Goal: Task Accomplishment & Management: Complete application form

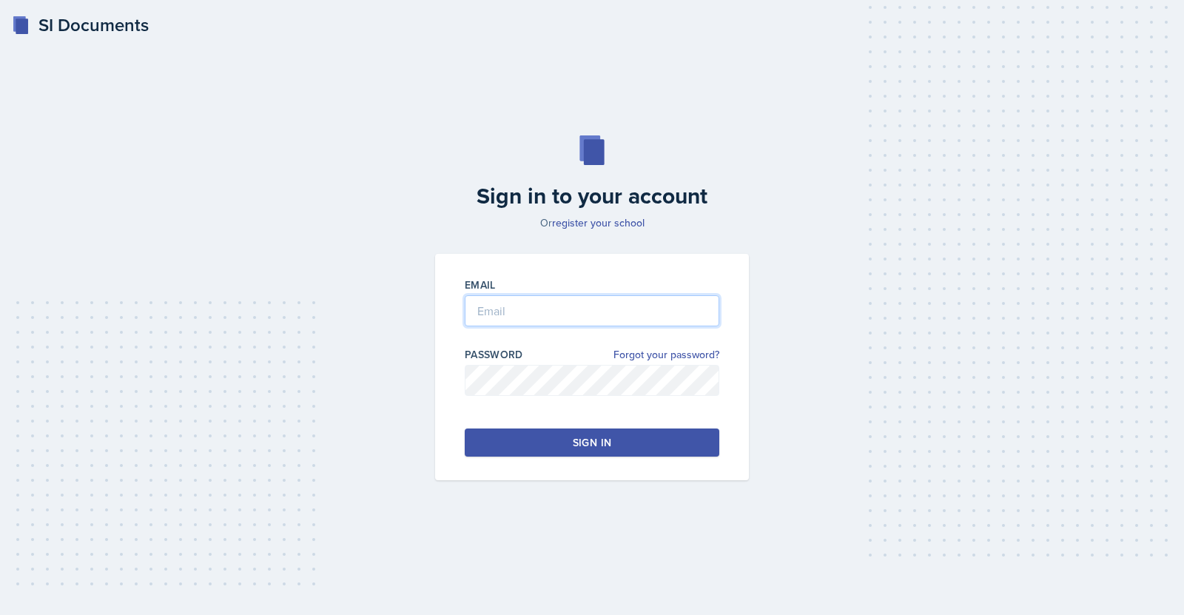
click at [495, 304] on input "email" at bounding box center [592, 310] width 255 height 31
type input "jc0294"
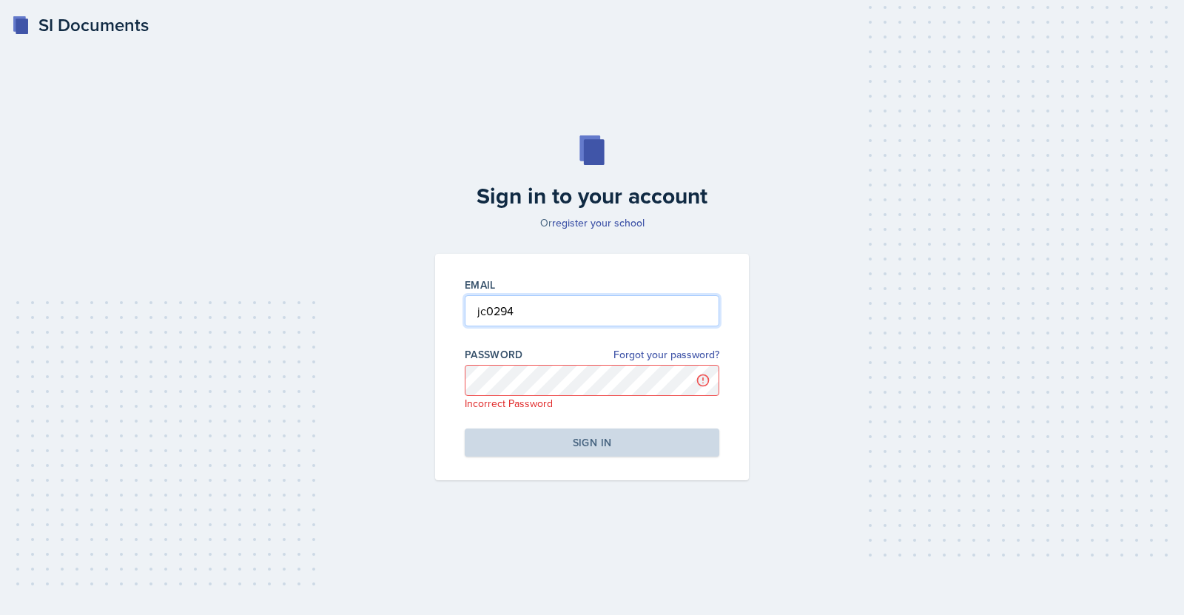
click at [641, 299] on input "jc0294" at bounding box center [592, 310] width 255 height 31
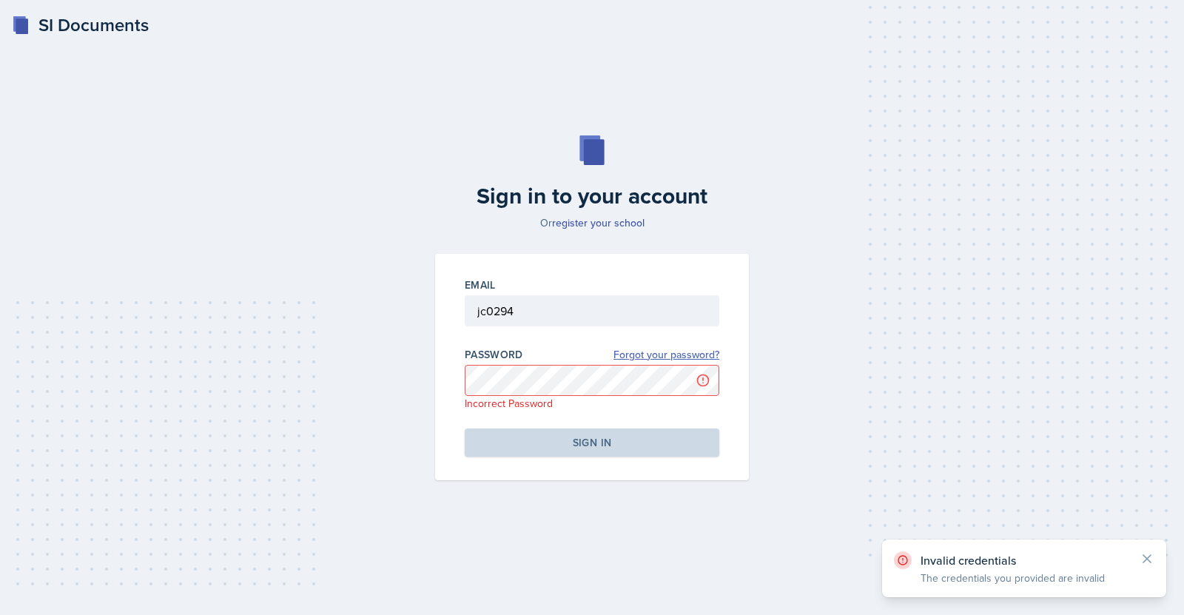
click at [642, 355] on link "Forgot your password?" at bounding box center [667, 355] width 106 height 16
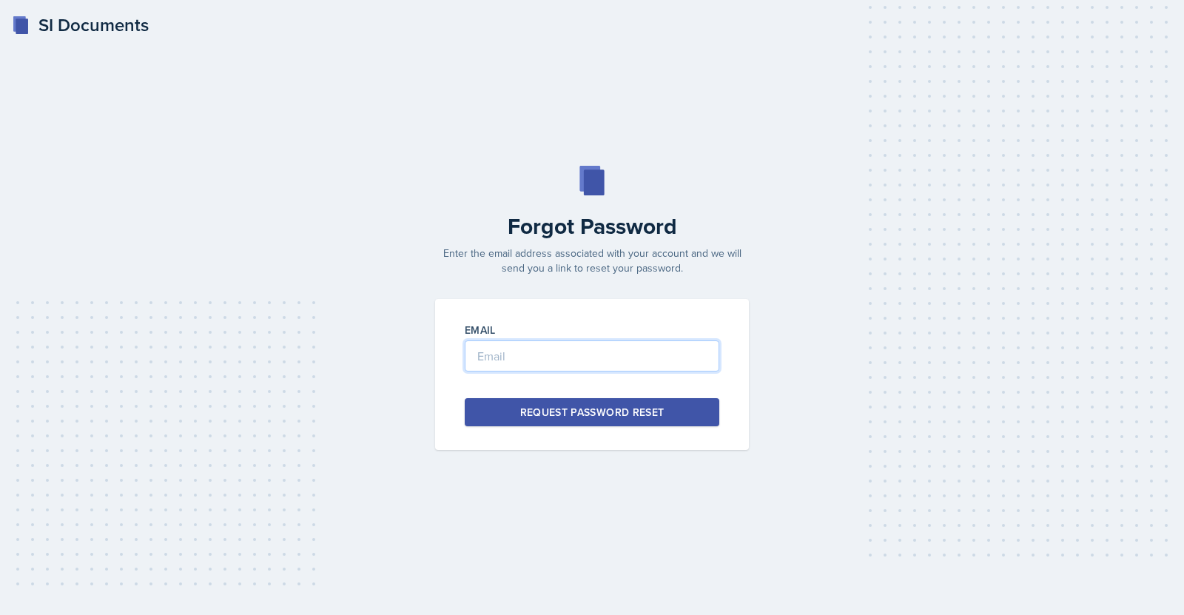
click at [583, 352] on input "email" at bounding box center [592, 356] width 255 height 31
type input "jc0294@gmail.com"
click at [609, 405] on div "Request Password Reset" at bounding box center [592, 412] width 144 height 15
click at [571, 365] on input "email" at bounding box center [592, 356] width 255 height 31
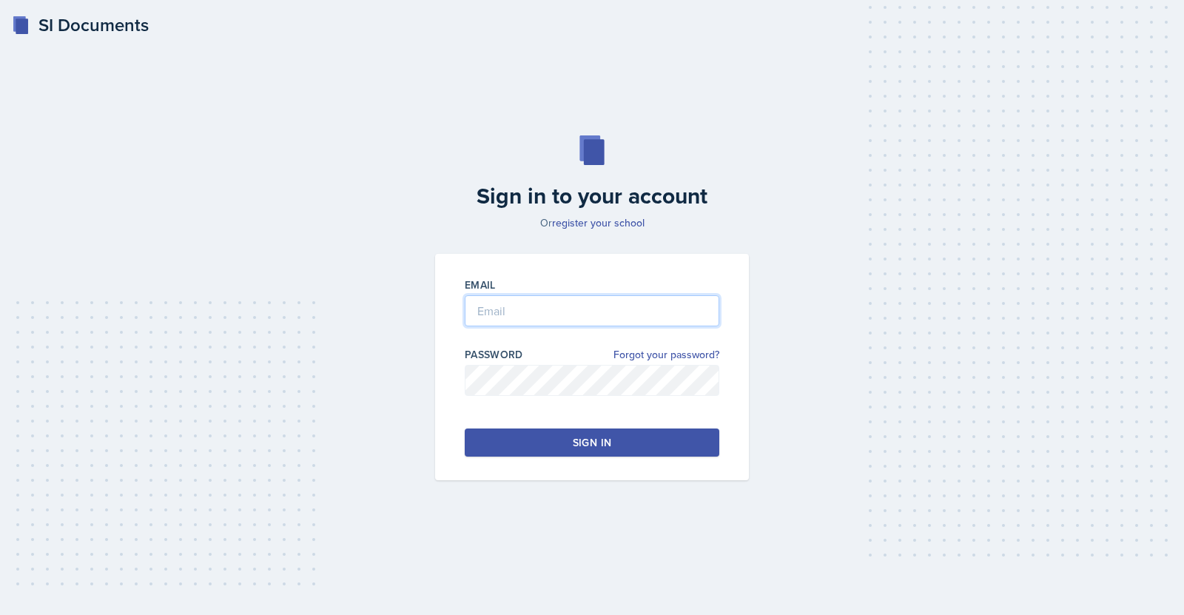
click at [503, 306] on input "email" at bounding box center [592, 310] width 255 height 31
type input "[EMAIL_ADDRESS][DOMAIN_NAME]"
click at [602, 435] on div "Sign in" at bounding box center [592, 442] width 38 height 15
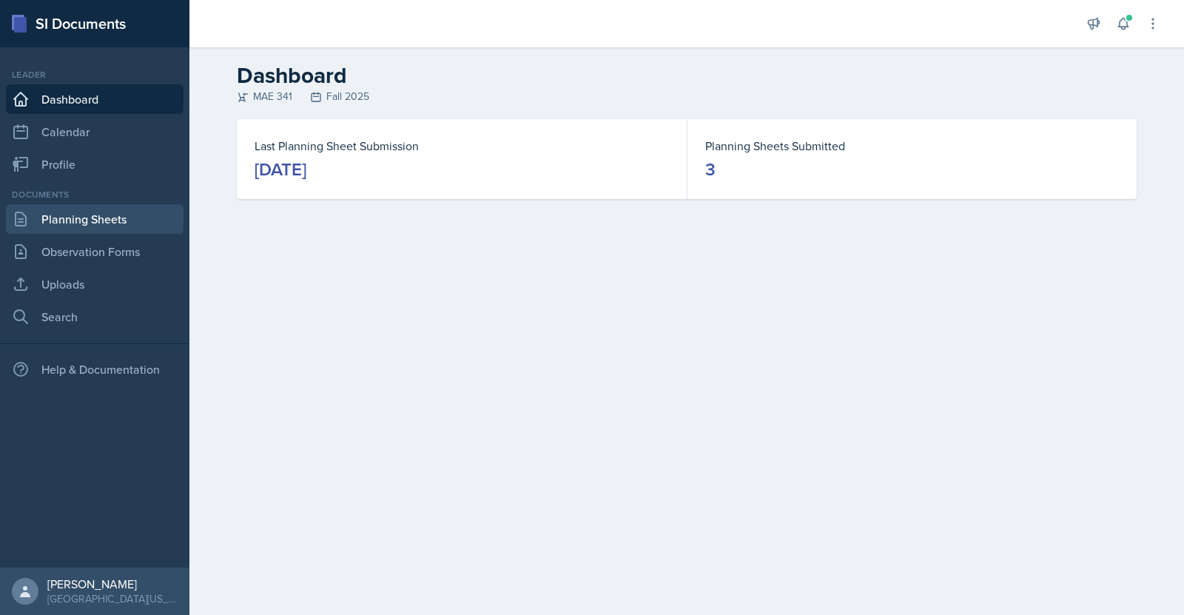
click at [82, 223] on link "Planning Sheets" at bounding box center [95, 219] width 178 height 30
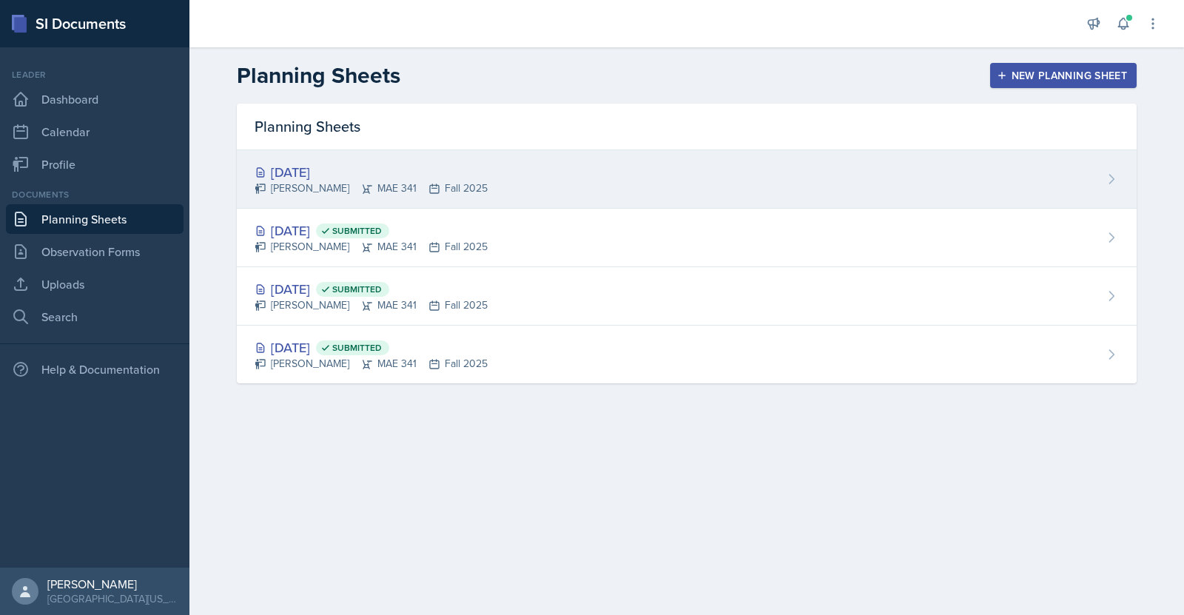
click at [529, 173] on div "[DATE] [PERSON_NAME] MAE 341 Fall 2025" at bounding box center [687, 179] width 900 height 58
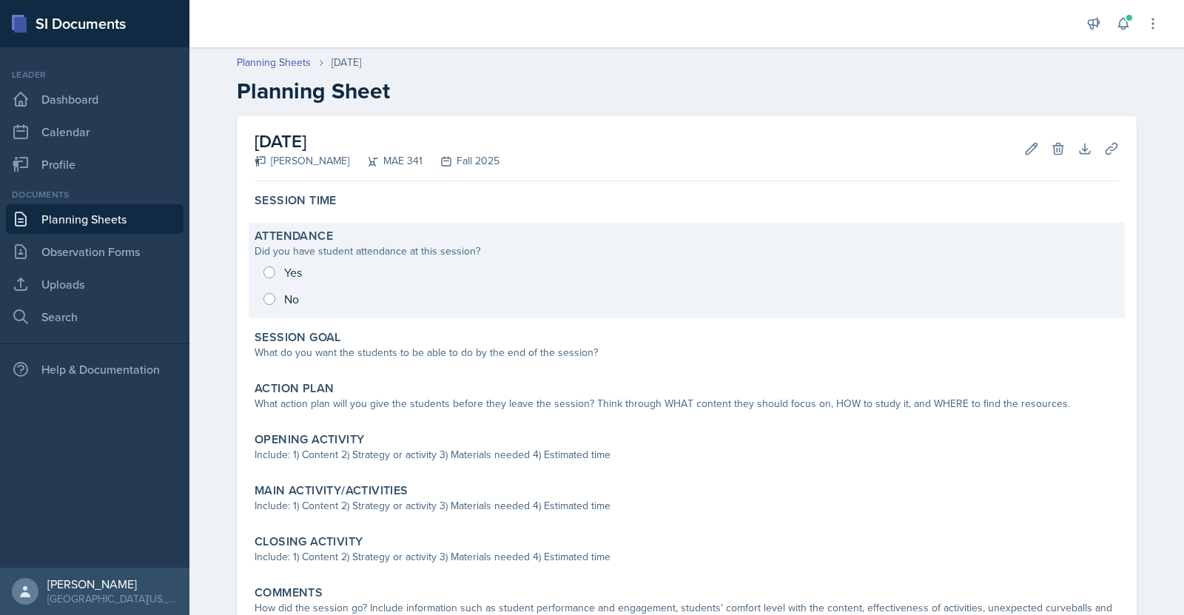
click at [265, 269] on div "Yes No" at bounding box center [687, 285] width 865 height 53
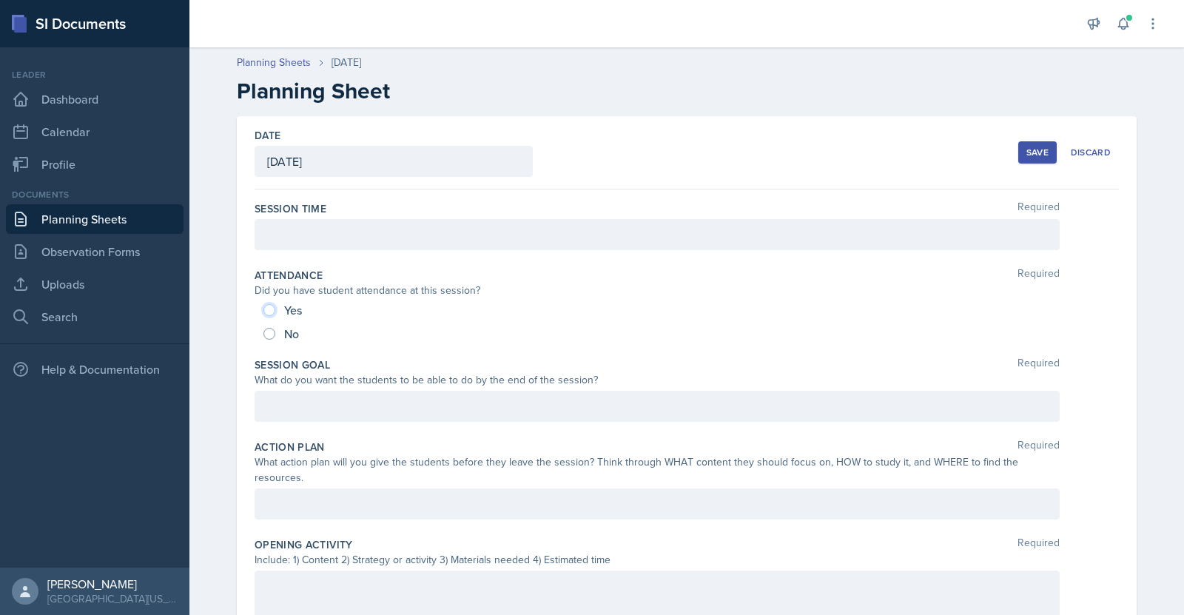
click at [268, 310] on input "Yes" at bounding box center [270, 310] width 12 height 12
radio input "true"
click at [344, 244] on div at bounding box center [657, 234] width 805 height 31
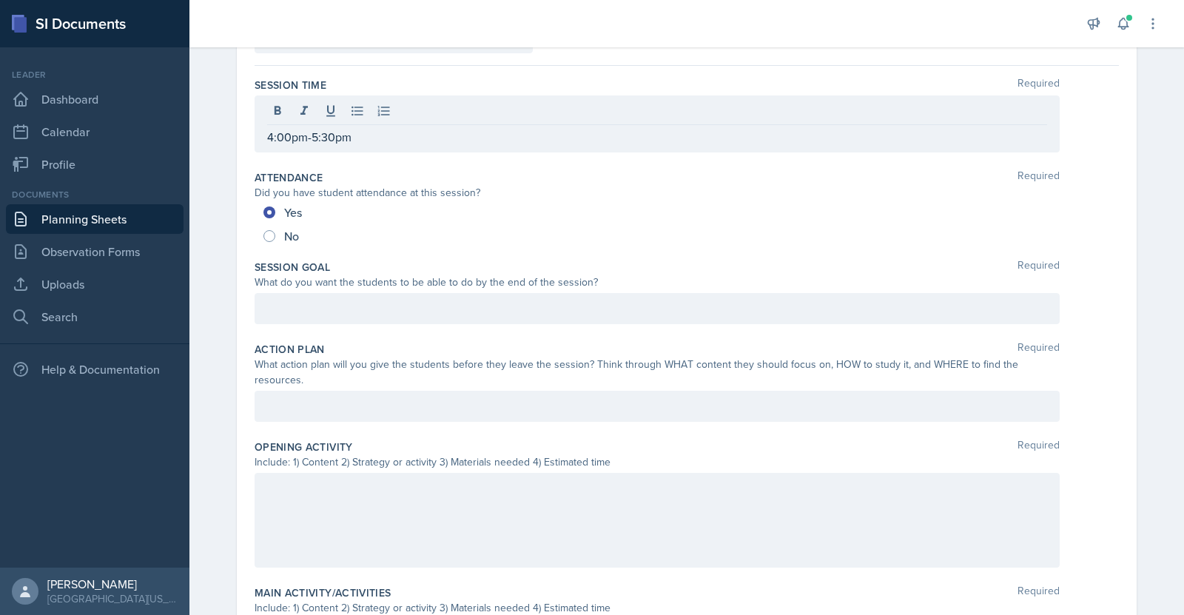
scroll to position [127, 0]
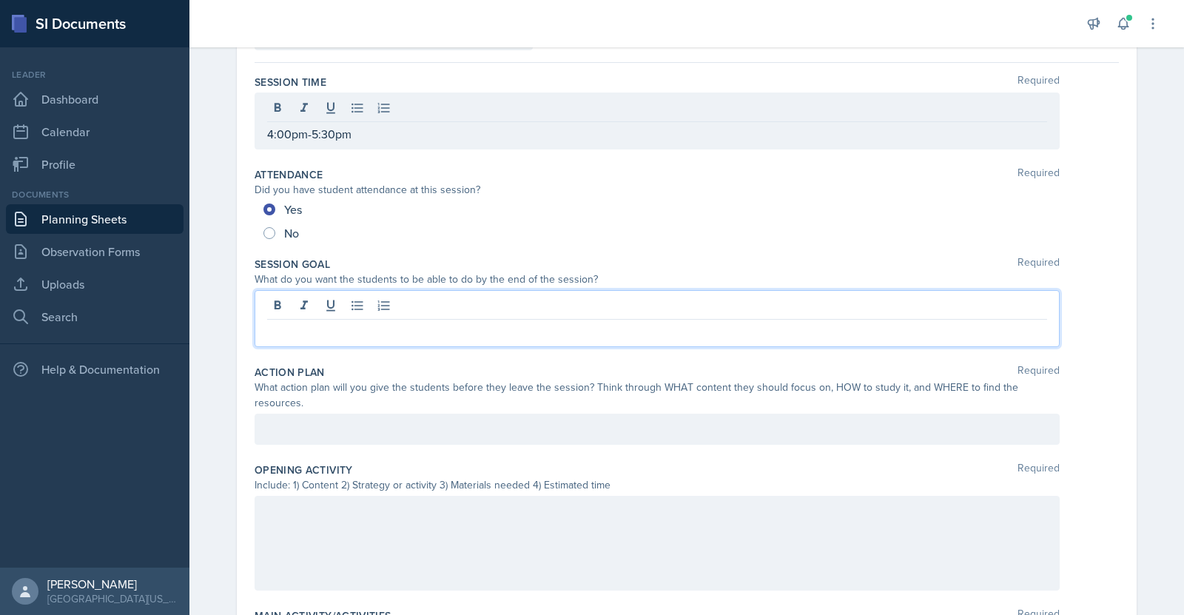
click at [497, 298] on div at bounding box center [657, 318] width 805 height 57
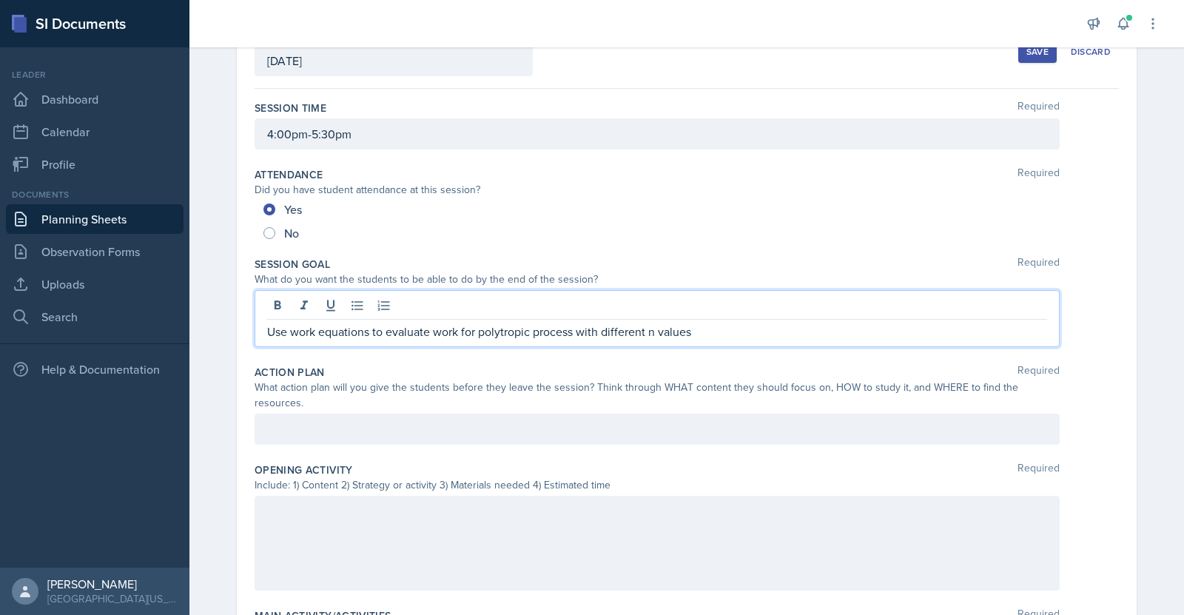
click at [577, 414] on div at bounding box center [657, 429] width 805 height 31
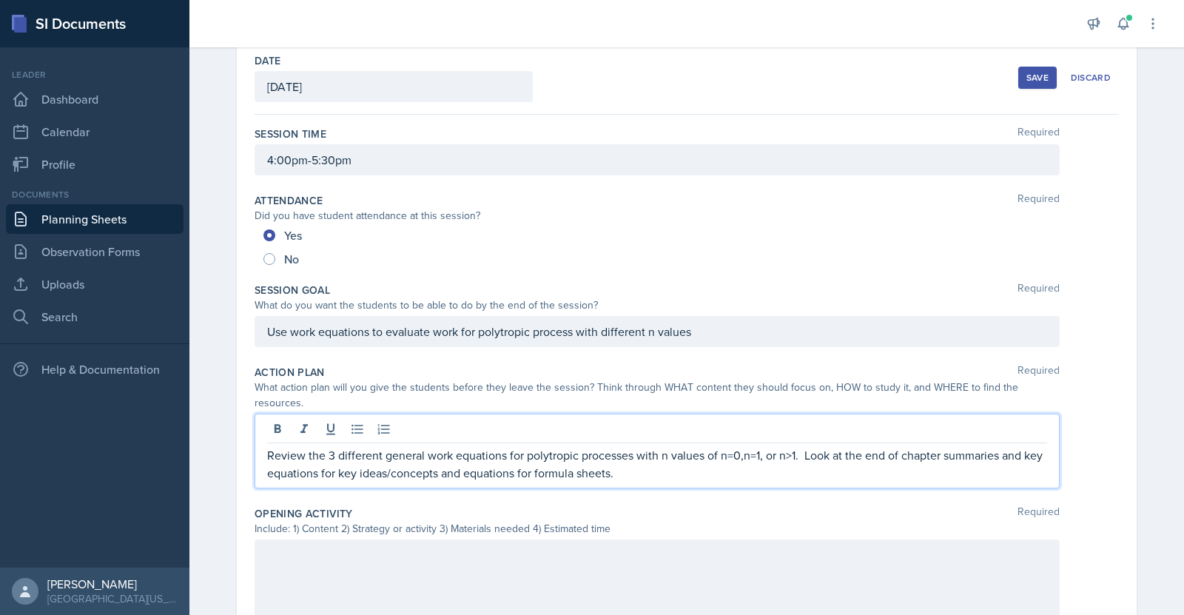
click at [739, 446] on p "Review the 3 different general work equations for polytropic processes with n v…" at bounding box center [657, 464] width 780 height 36
click at [654, 460] on p "Review the 3 different general work equations for polytropic processes with n v…" at bounding box center [657, 464] width 780 height 36
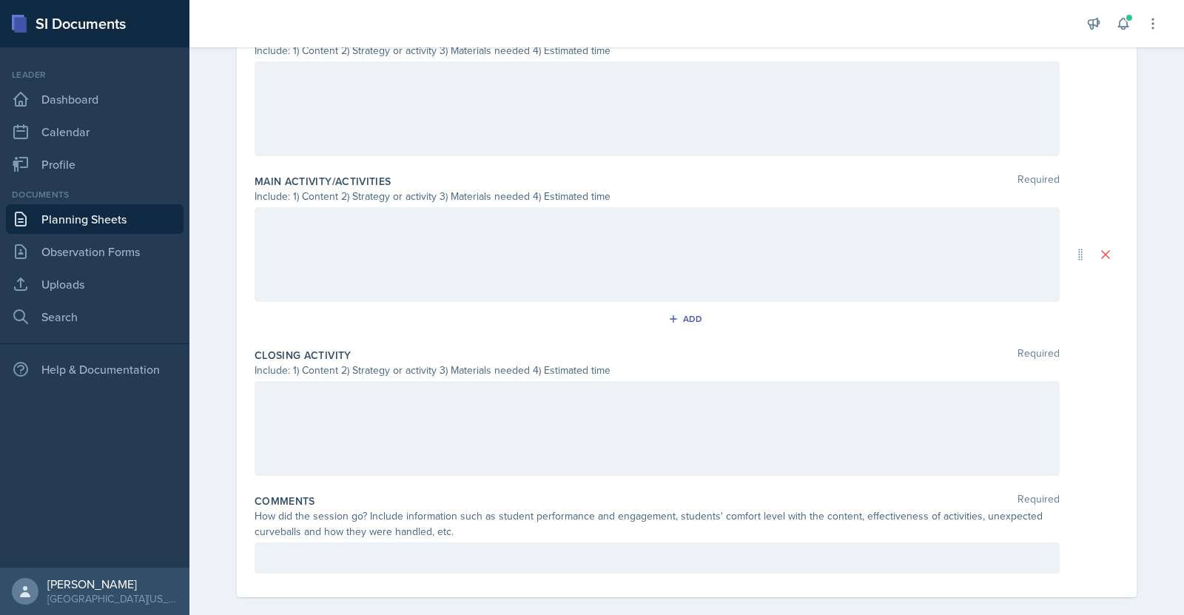
scroll to position [555, 0]
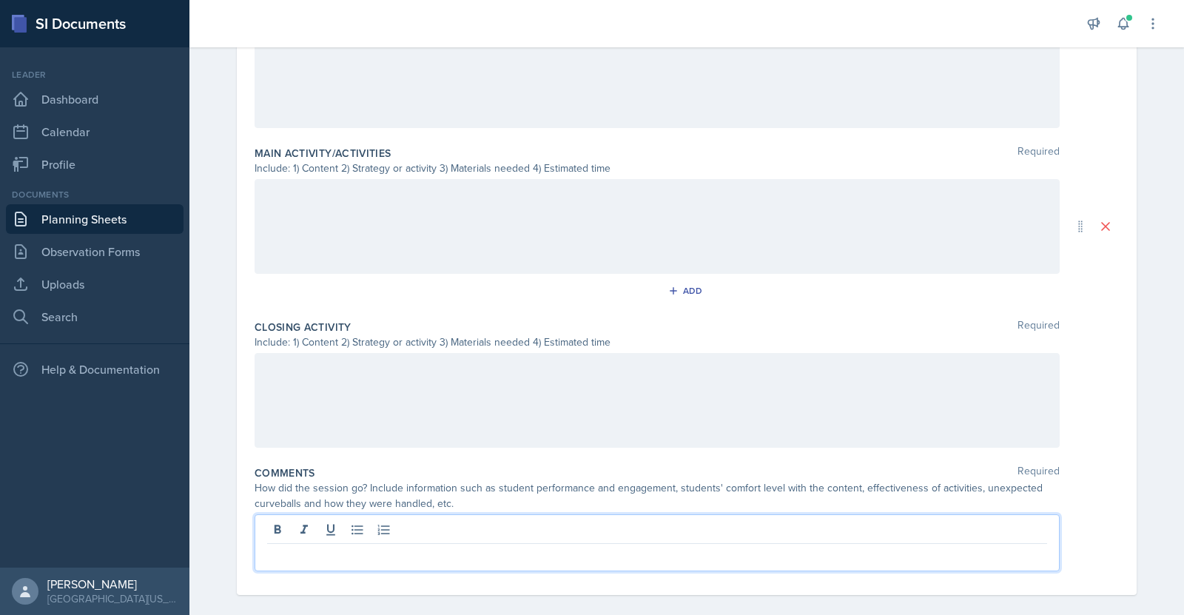
click at [511, 547] on p at bounding box center [657, 556] width 780 height 18
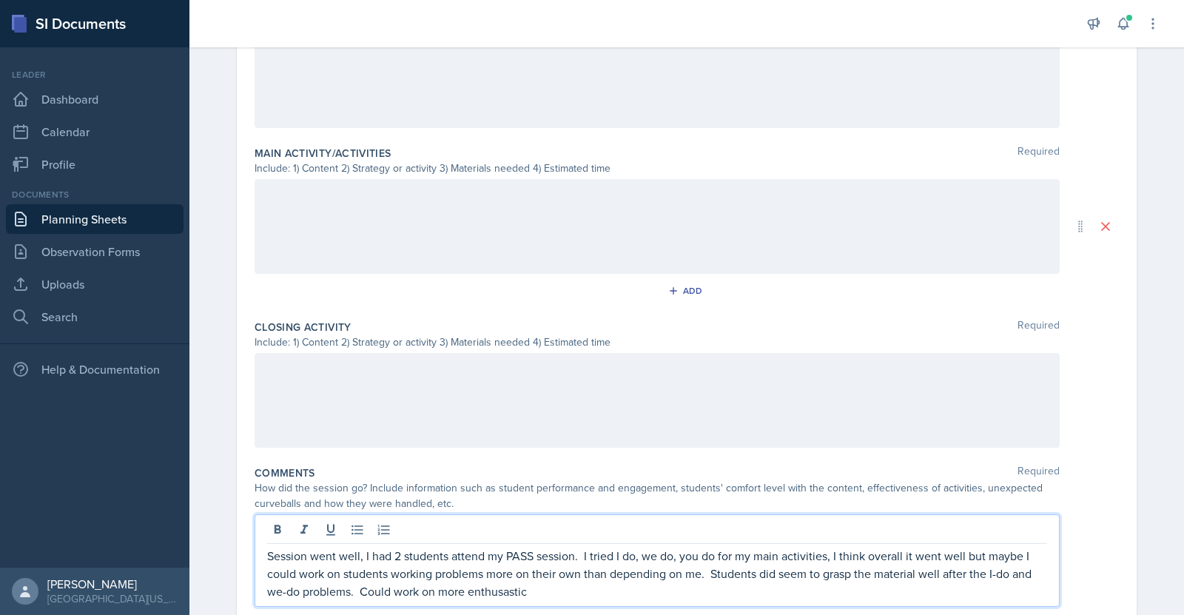
click at [552, 581] on p "Session went well, I had 2 students attend my PASS session. I tried I do, we do…" at bounding box center [657, 573] width 780 height 53
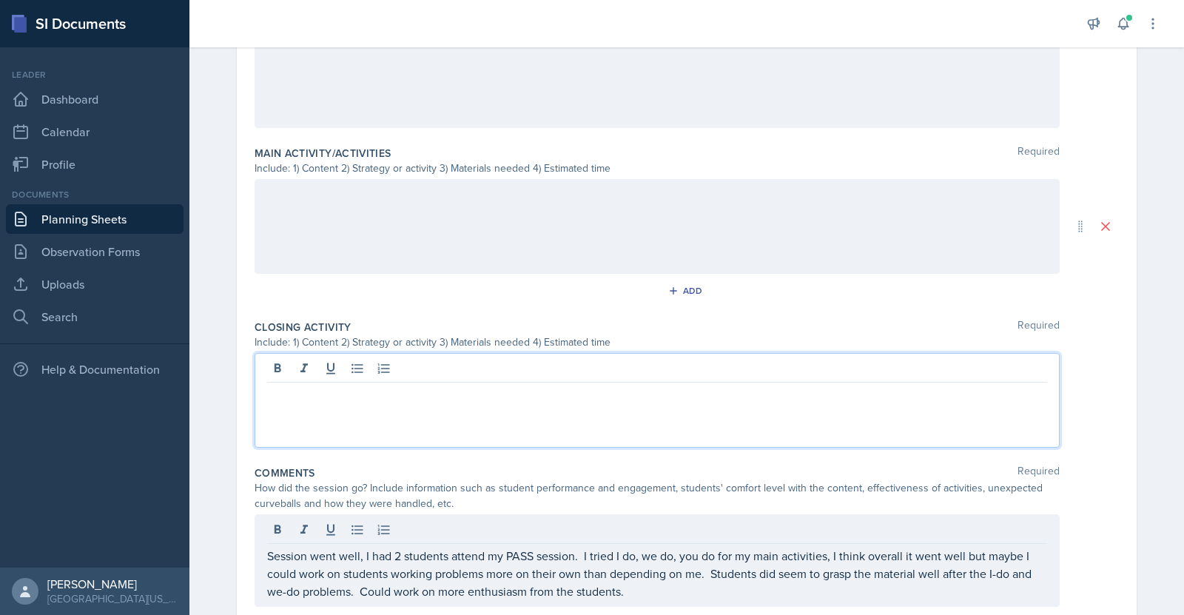
click at [393, 353] on div at bounding box center [657, 400] width 805 height 95
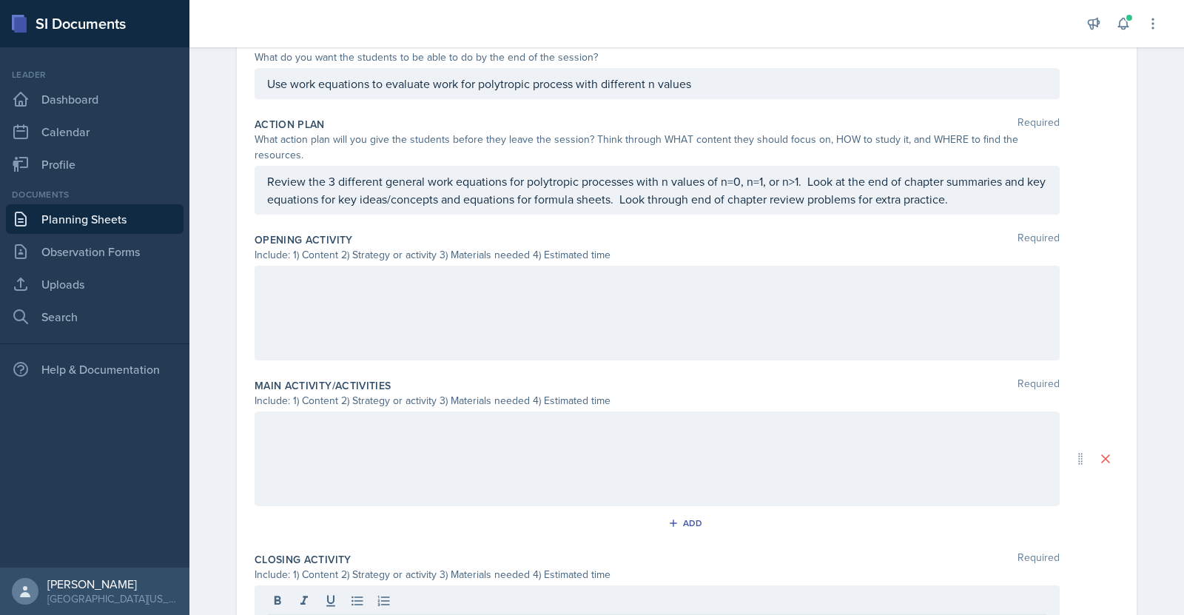
scroll to position [311, 0]
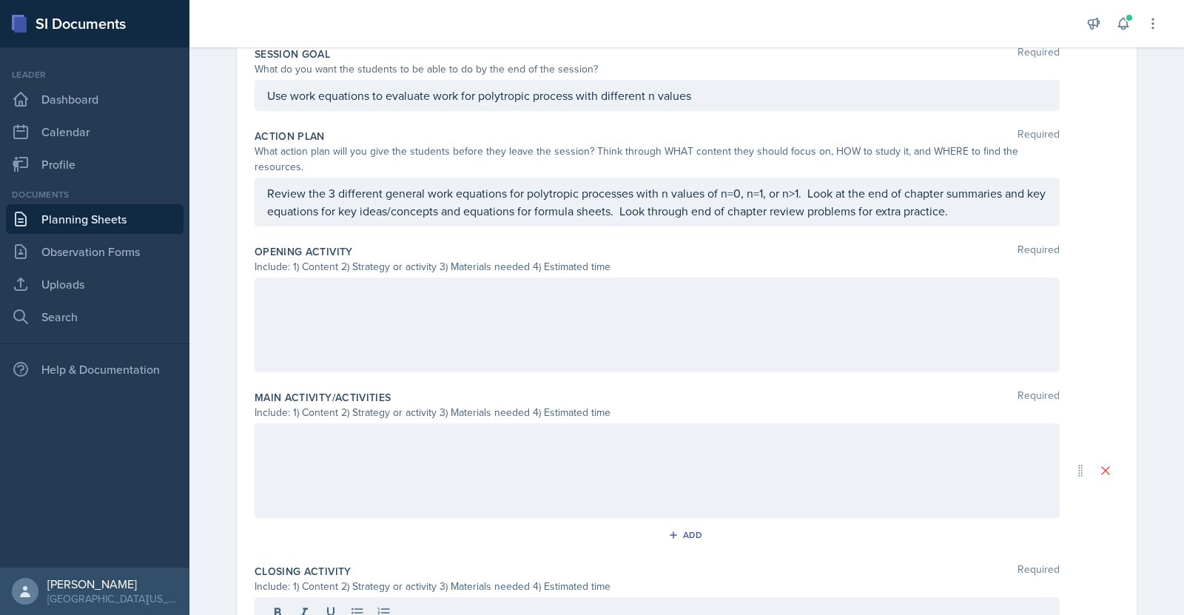
click at [395, 292] on div at bounding box center [657, 325] width 805 height 95
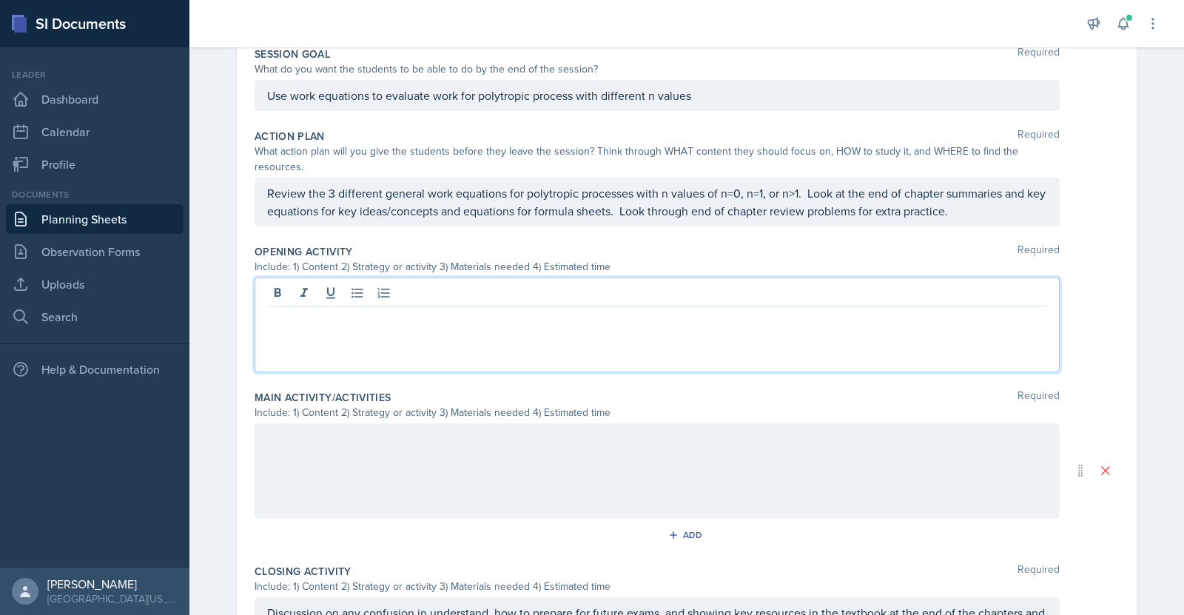
scroll to position [337, 0]
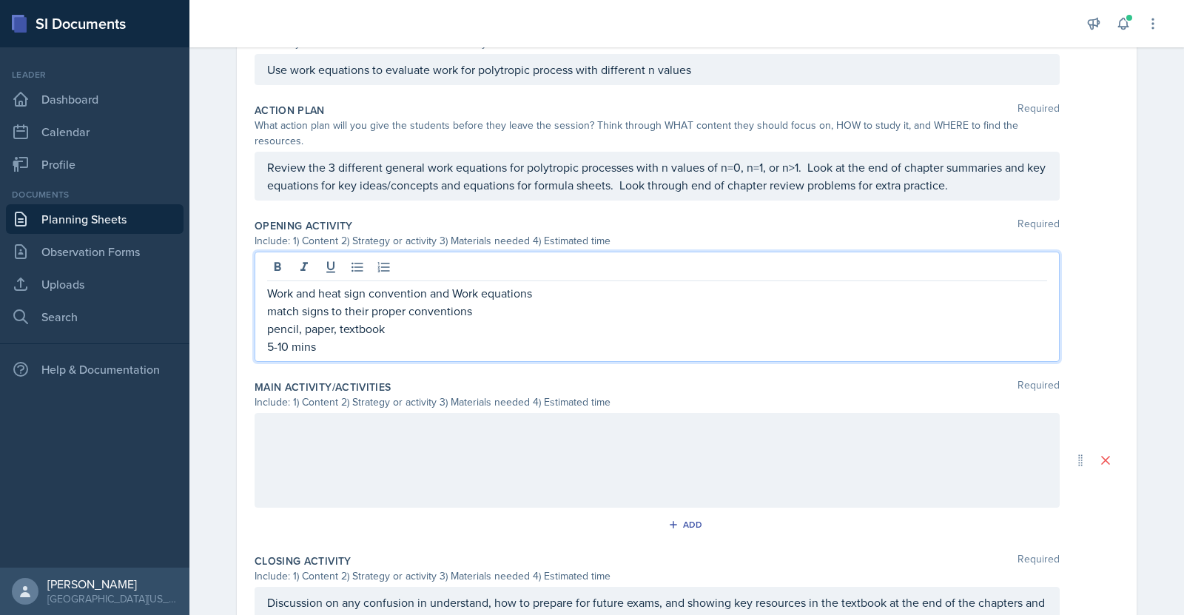
click at [491, 302] on p "match signs to their proper conventions" at bounding box center [657, 311] width 780 height 18
click at [535, 436] on div at bounding box center [657, 460] width 805 height 95
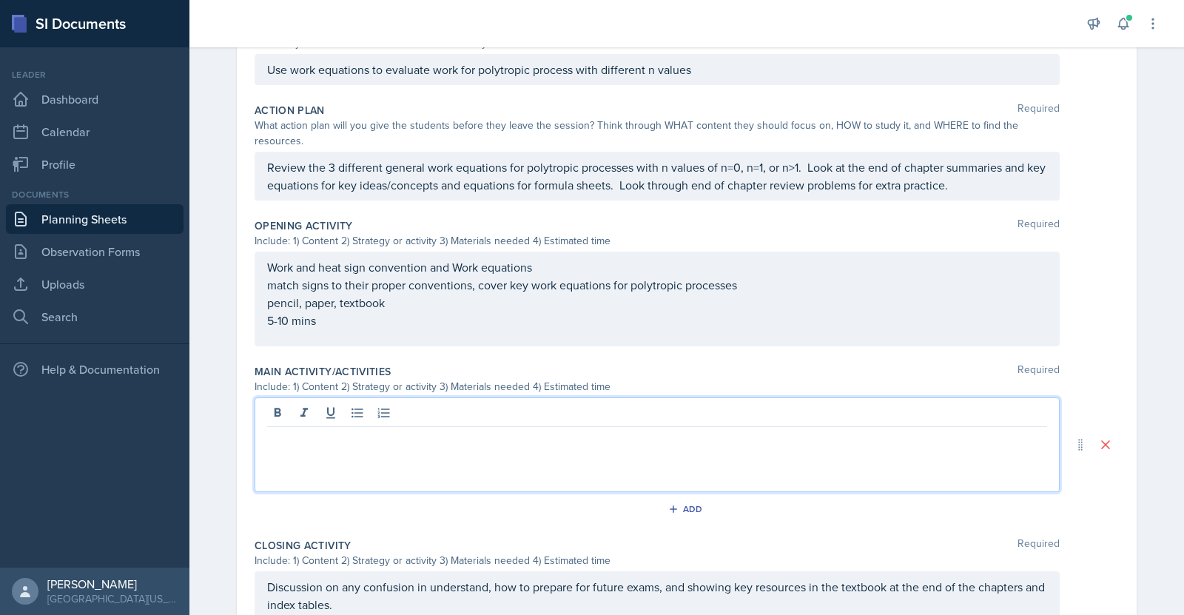
scroll to position [363, 0]
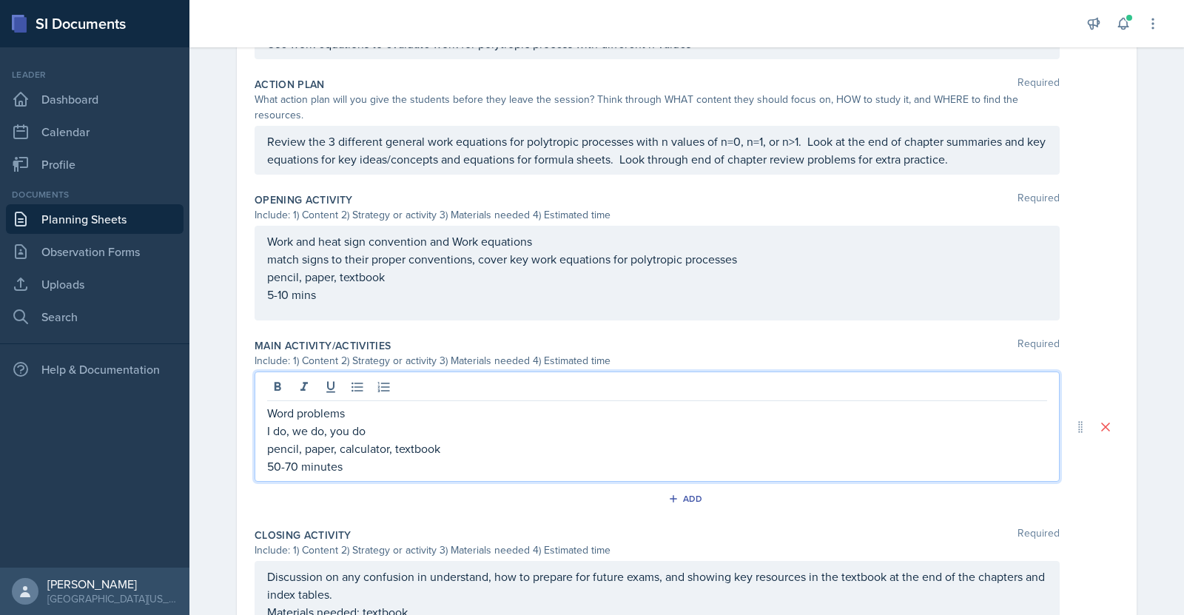
click at [419, 288] on div "Work and heat sign convention and Work equations match signs to their proper co…" at bounding box center [657, 273] width 805 height 95
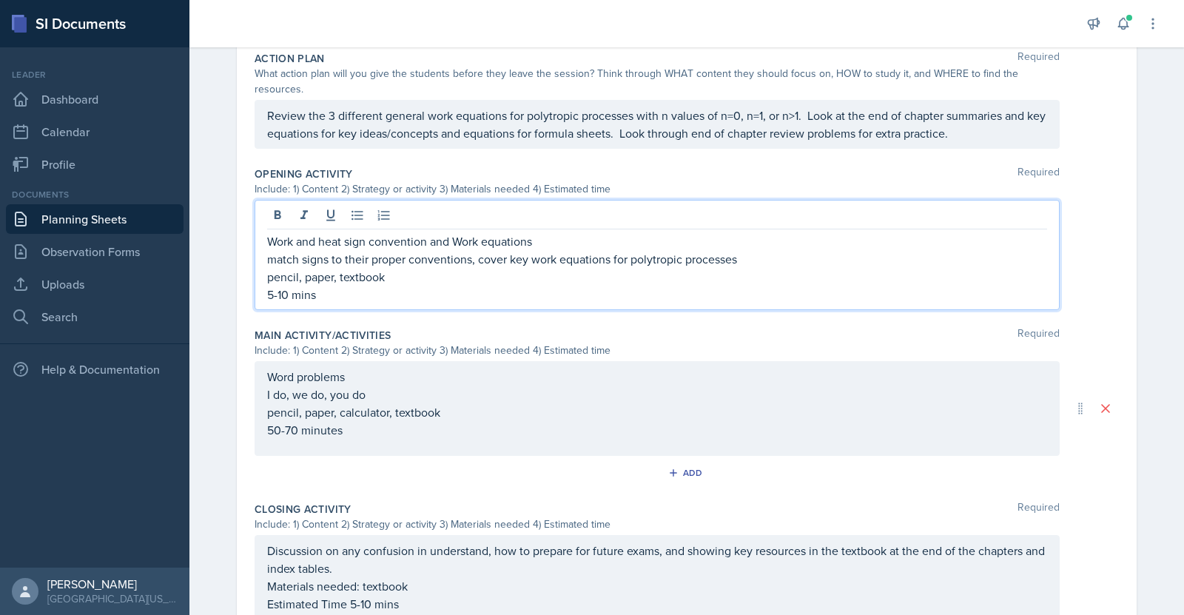
click at [353, 286] on p "5-10 mins" at bounding box center [657, 295] width 780 height 18
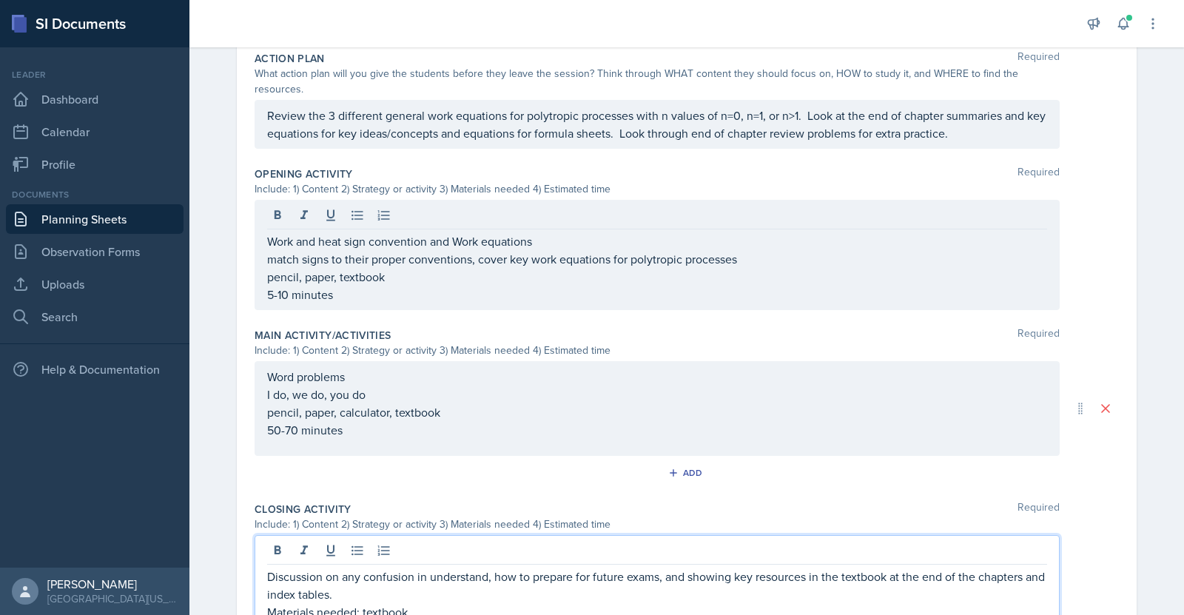
click at [415, 587] on div "Discussion on any confusion in understand, how to prepare for future exams, and…" at bounding box center [657, 603] width 780 height 71
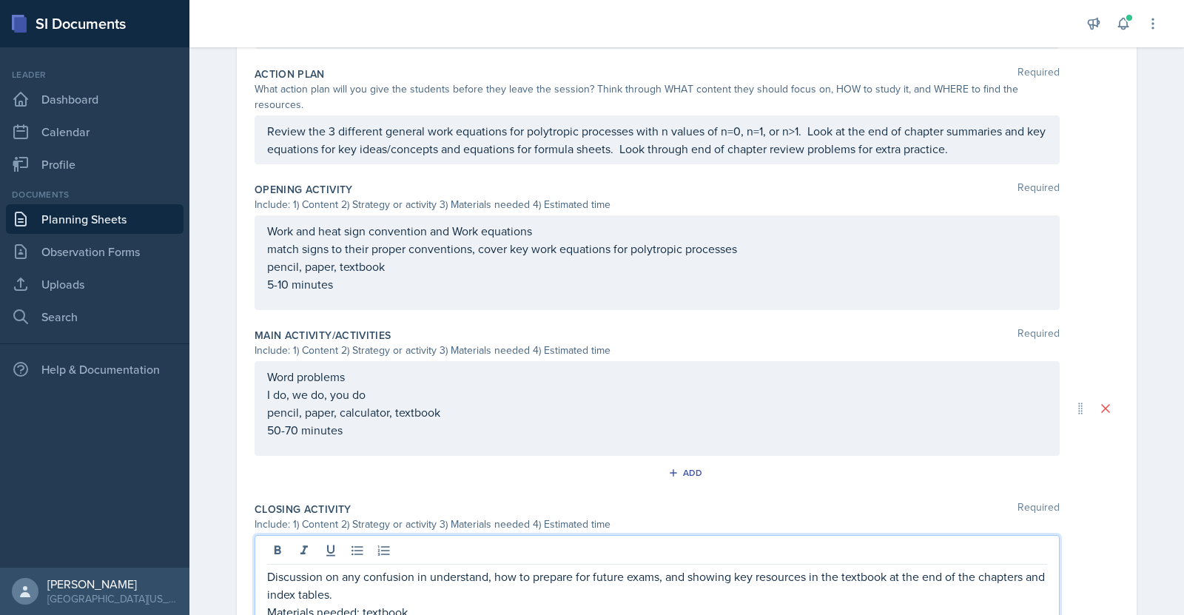
scroll to position [384, 0]
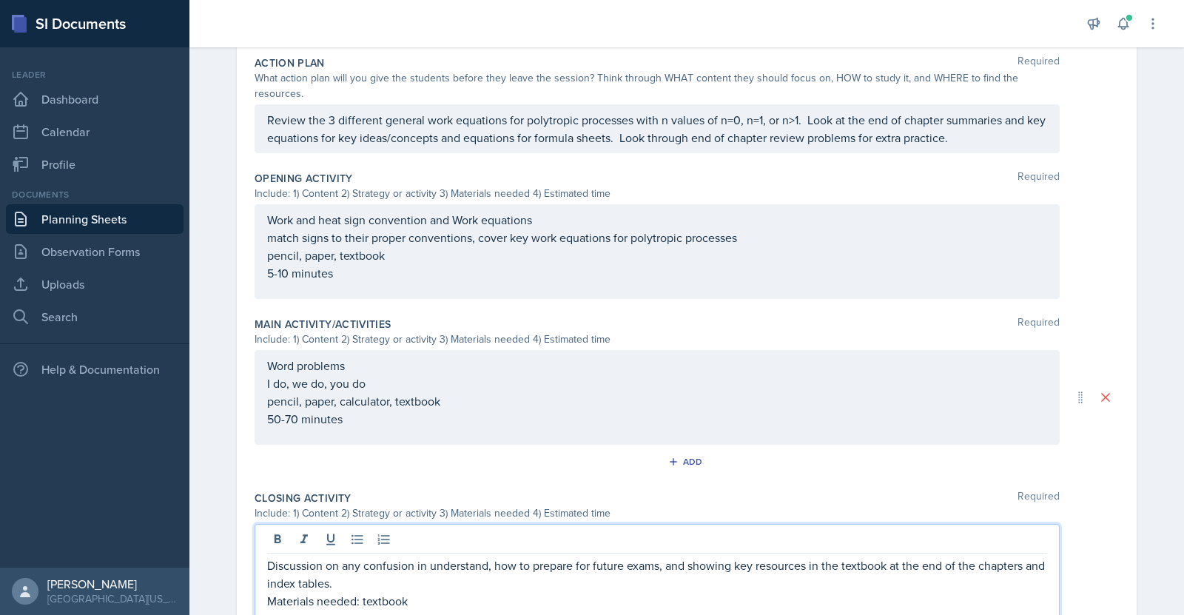
click at [267, 398] on div "Word problems I do, we do, you do pencil, paper, calculator, textbook 50-70 min…" at bounding box center [657, 392] width 780 height 71
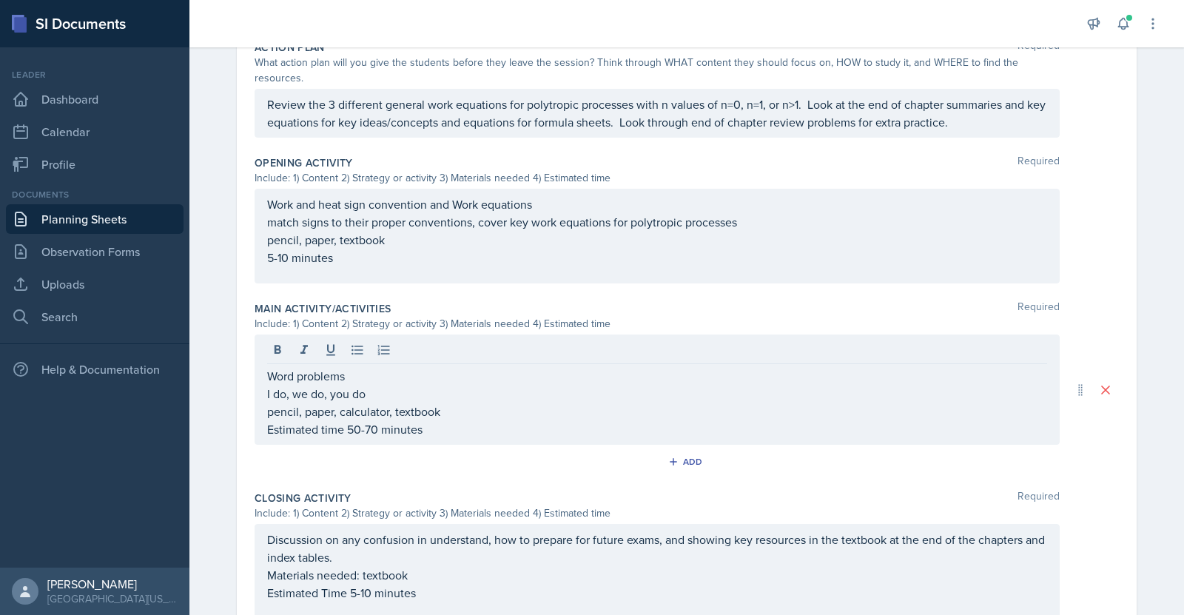
click at [261, 241] on div "Work and heat sign convention and Work equations match signs to their proper co…" at bounding box center [657, 236] width 805 height 95
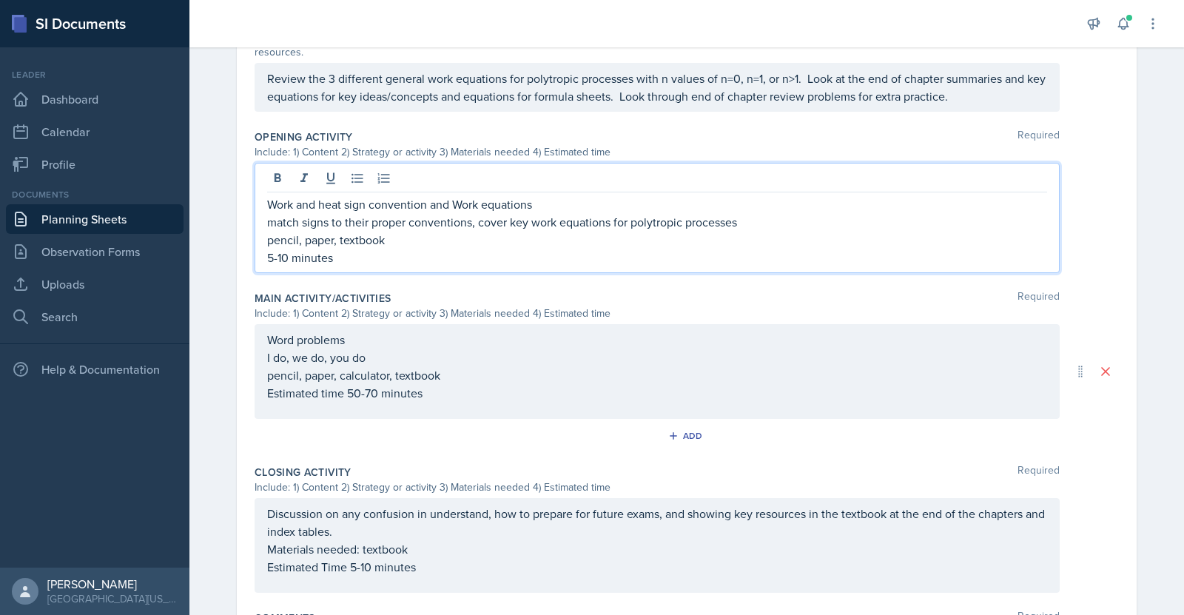
click at [267, 249] on p "5-10 minutes" at bounding box center [657, 258] width 780 height 18
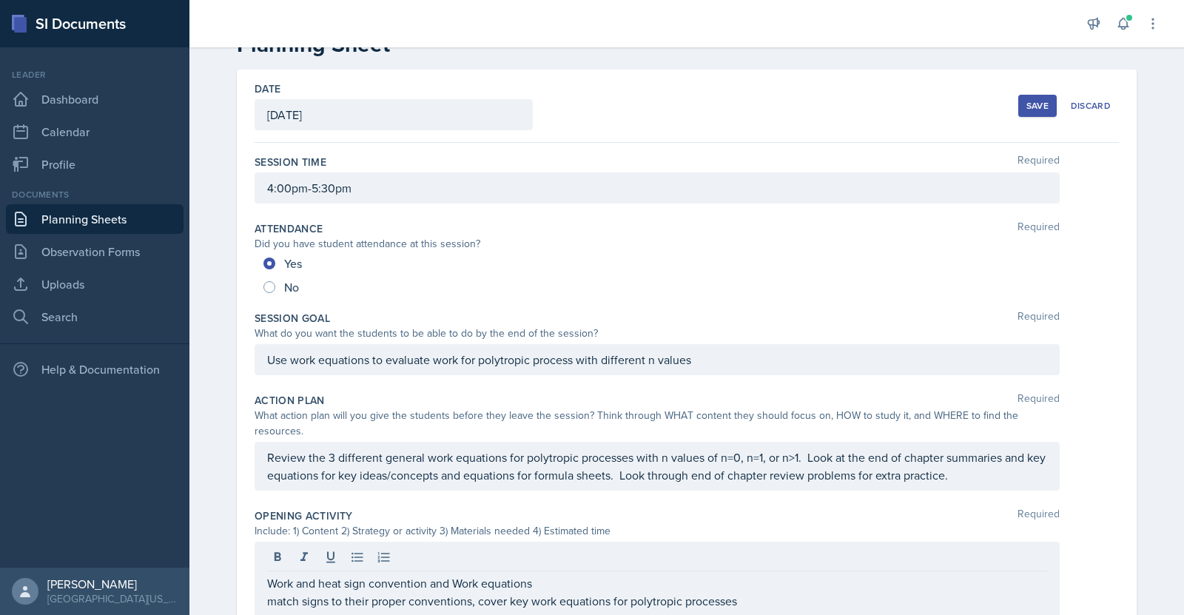
scroll to position [0, 0]
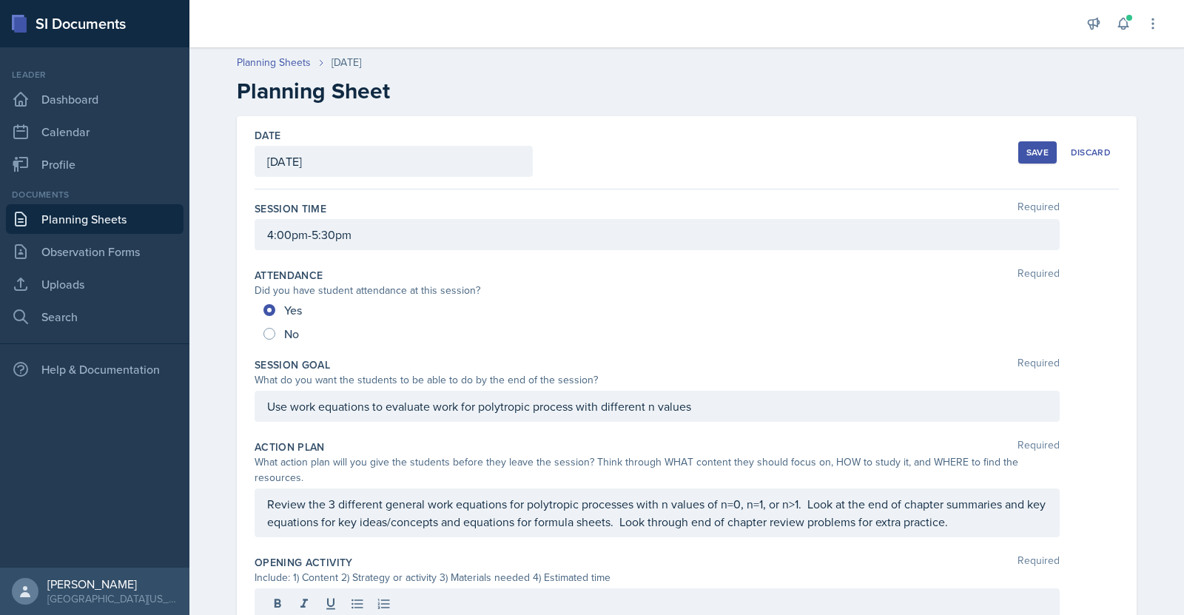
click at [1036, 150] on div "Save" at bounding box center [1038, 153] width 22 height 12
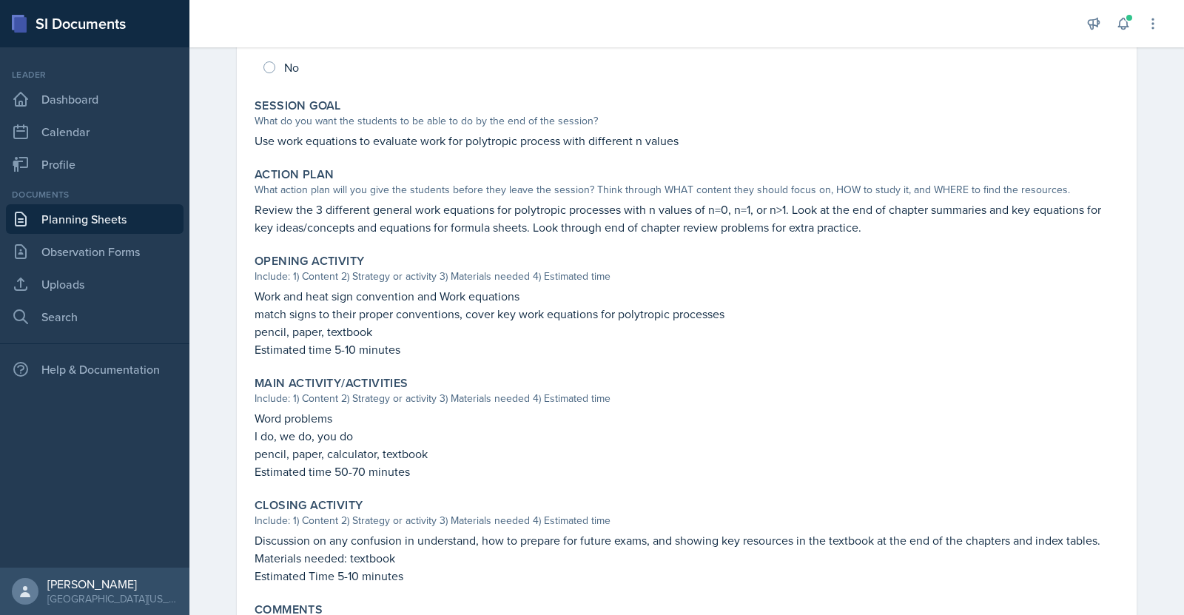
scroll to position [441, 0]
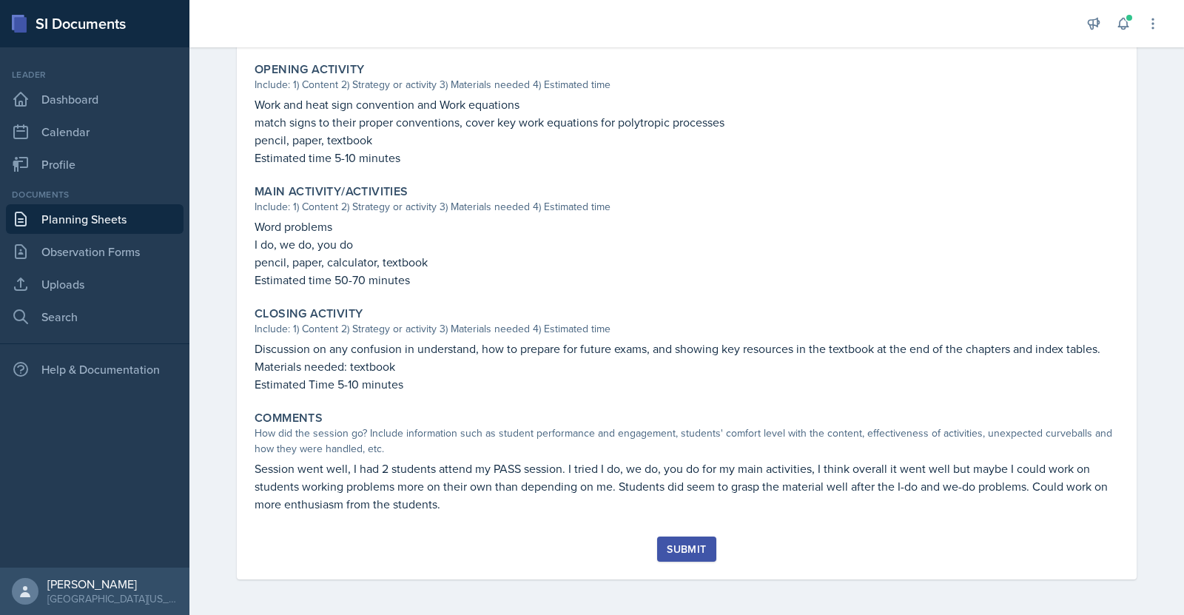
click at [677, 554] on div "Submit" at bounding box center [686, 549] width 39 height 12
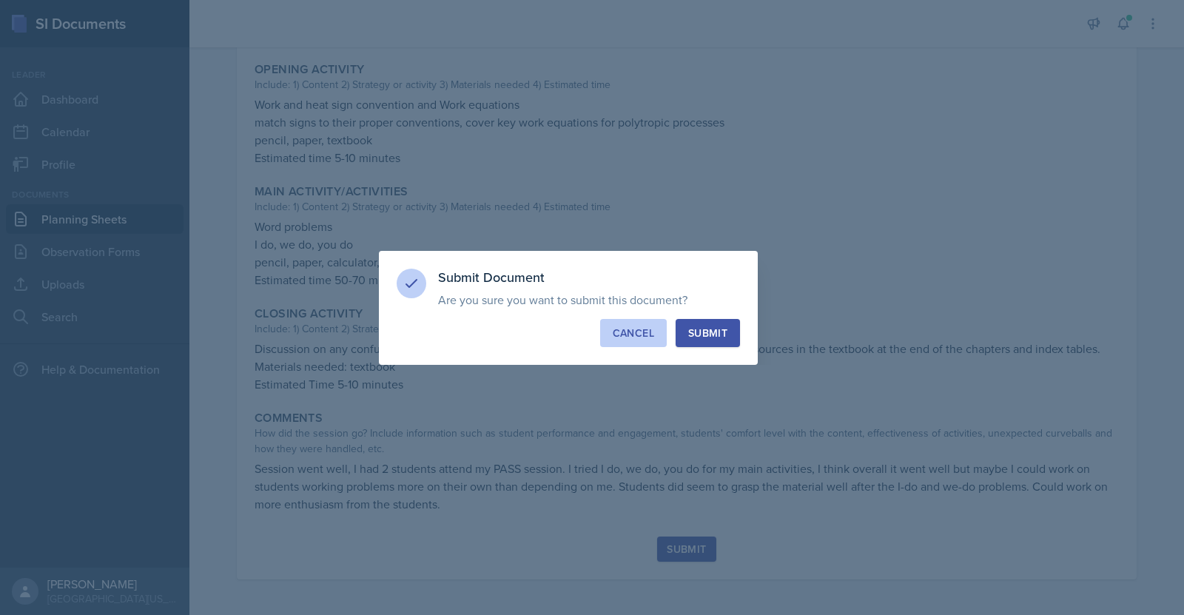
click at [627, 341] on button "Cancel" at bounding box center [633, 333] width 67 height 28
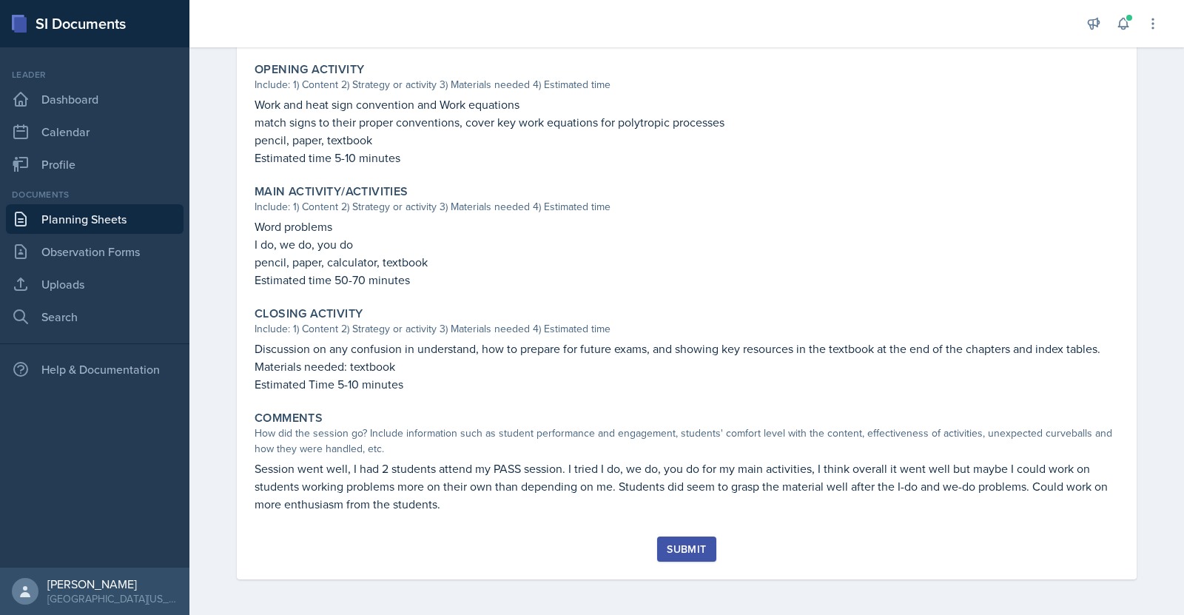
click at [680, 543] on div "Submit" at bounding box center [686, 549] width 39 height 12
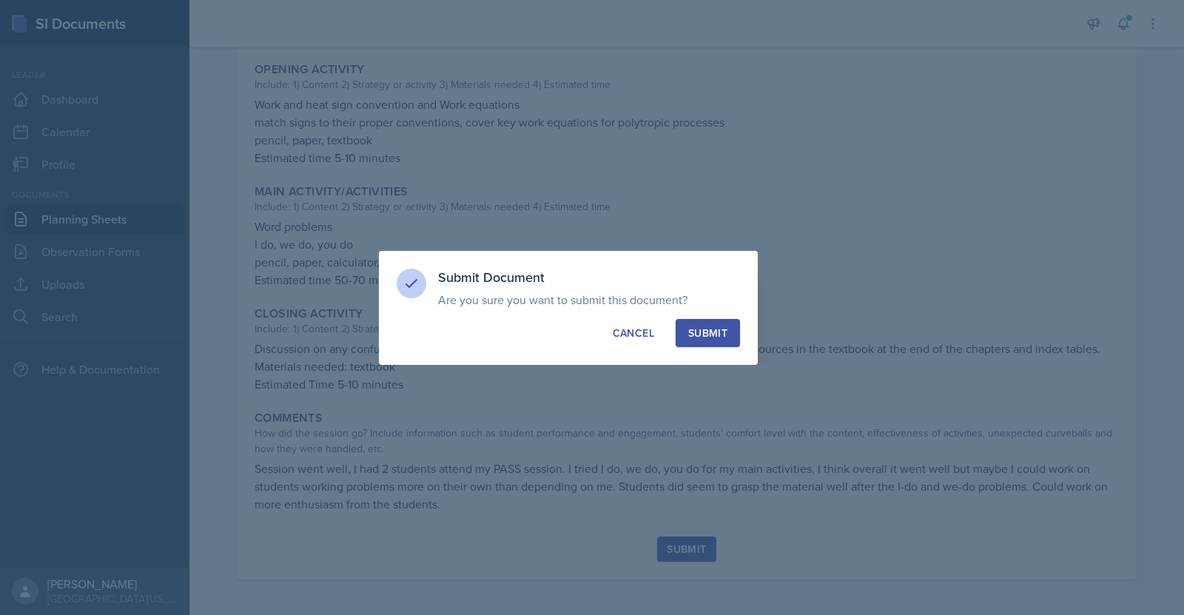
click at [706, 332] on div "Submit" at bounding box center [707, 333] width 39 height 15
radio input "true"
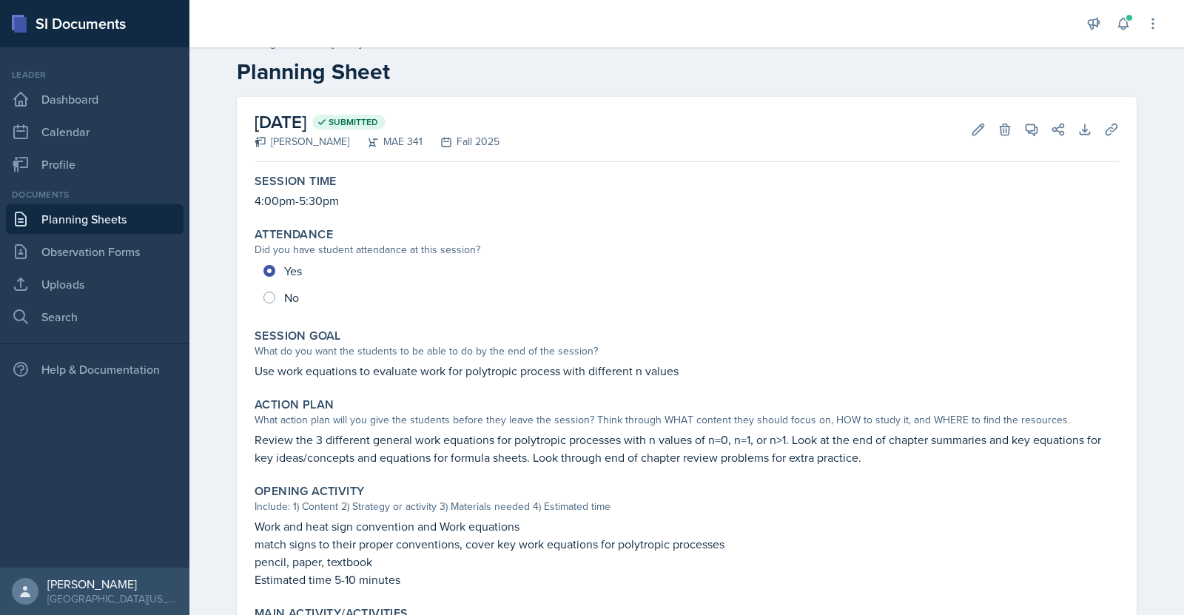
scroll to position [0, 0]
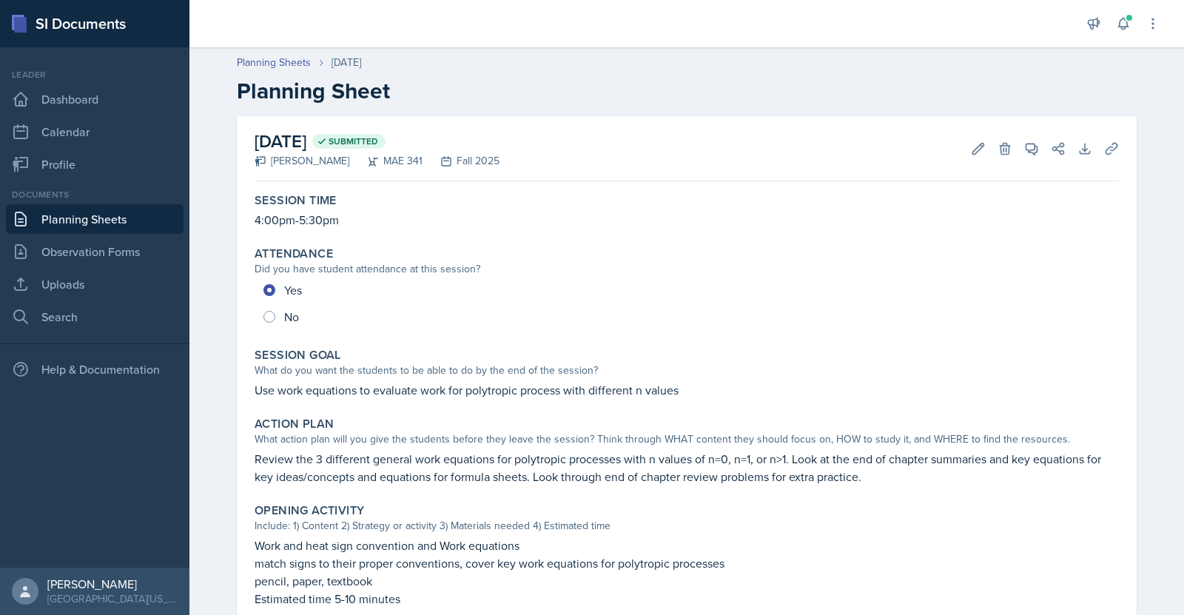
click at [77, 222] on link "Planning Sheets" at bounding box center [95, 219] width 178 height 30
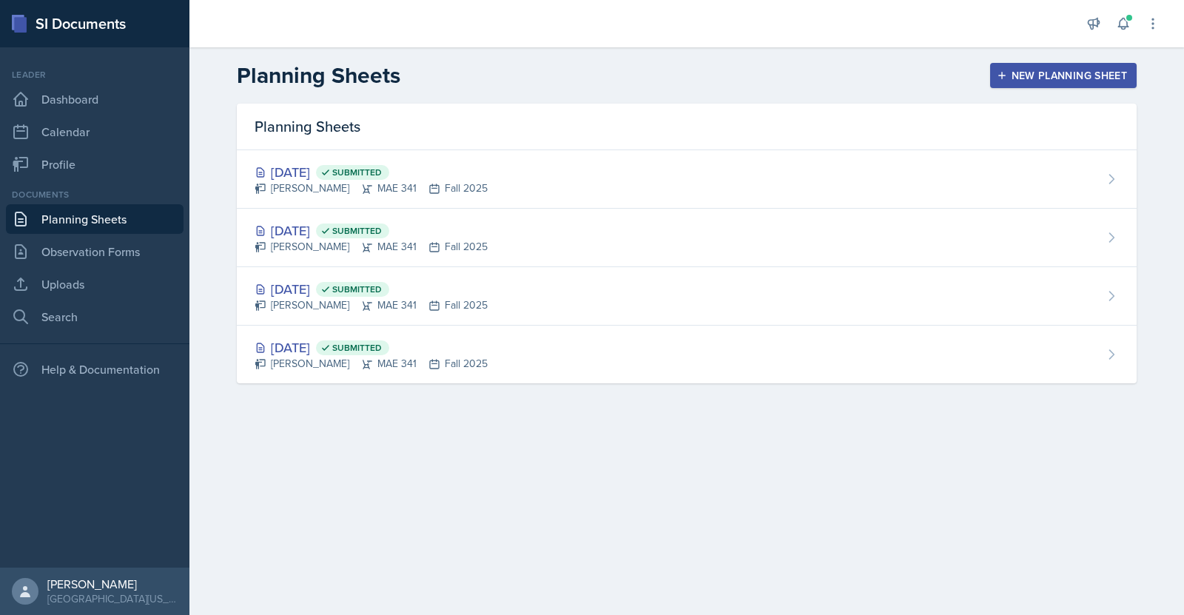
click at [1077, 85] on button "New Planning Sheet" at bounding box center [1063, 75] width 147 height 25
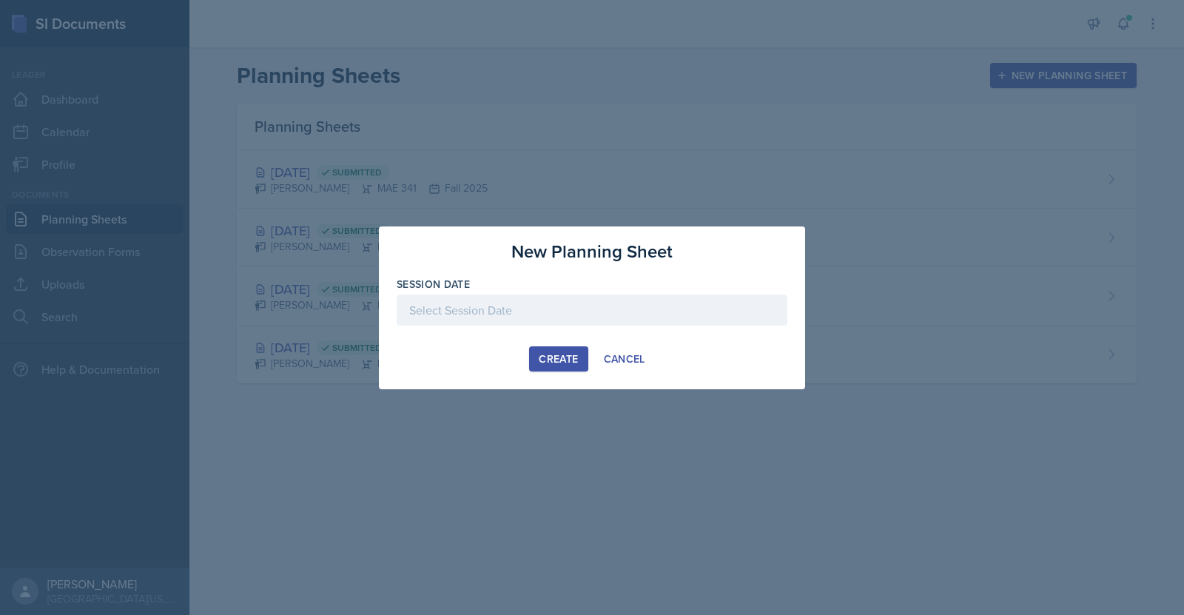
click at [547, 318] on div at bounding box center [592, 310] width 391 height 31
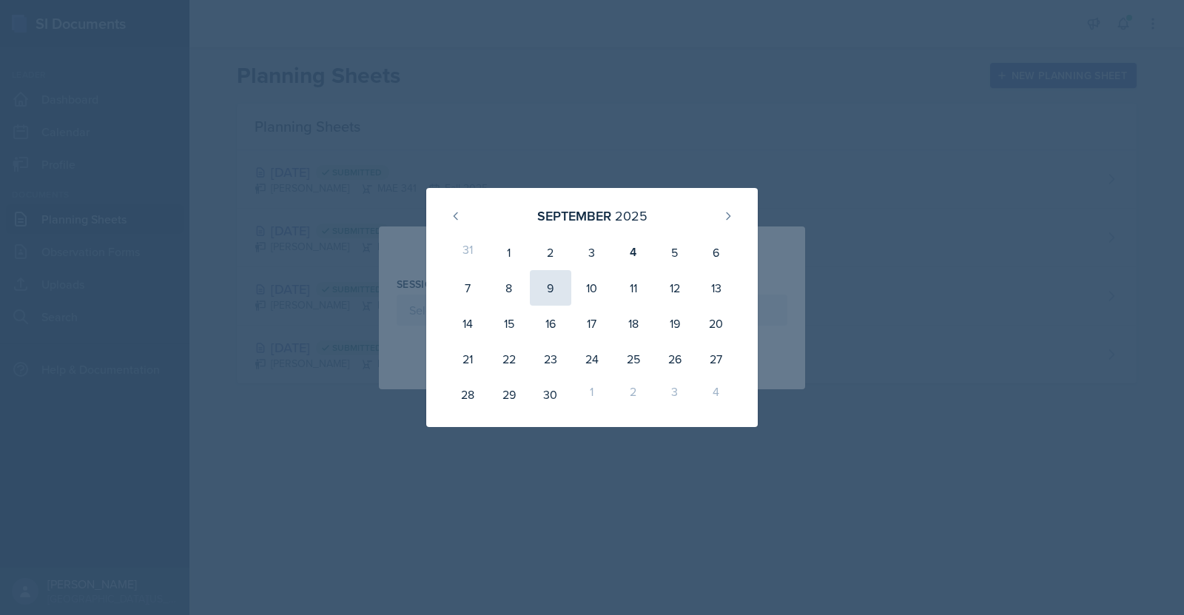
click at [551, 289] on div "9" at bounding box center [550, 288] width 41 height 36
type input "[DATE]"
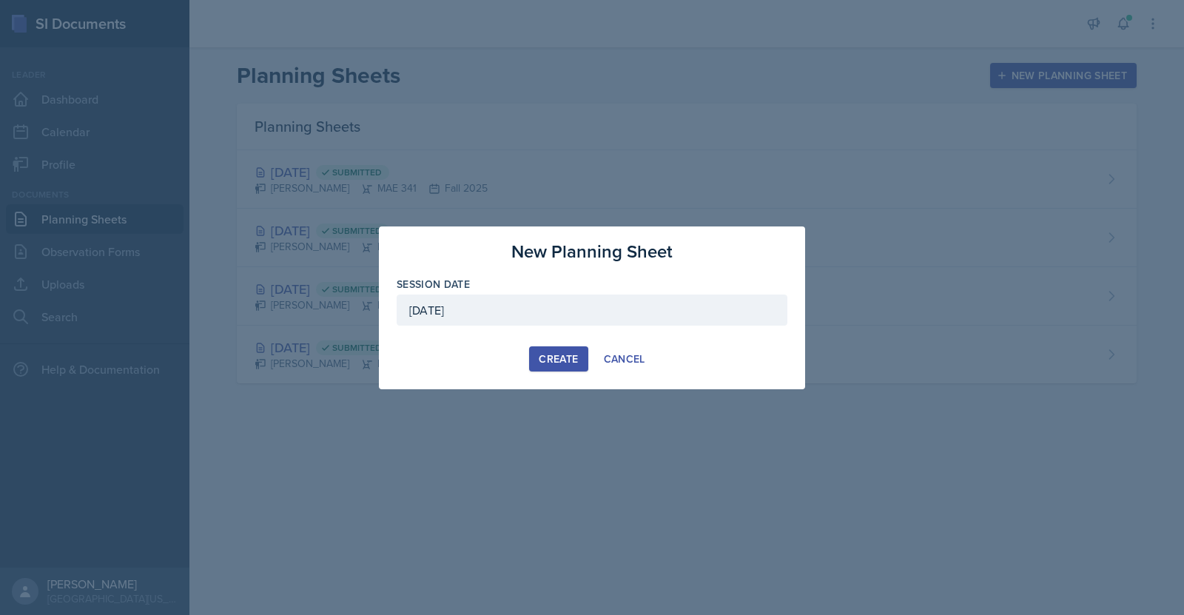
click at [543, 360] on div "Create" at bounding box center [558, 359] width 39 height 12
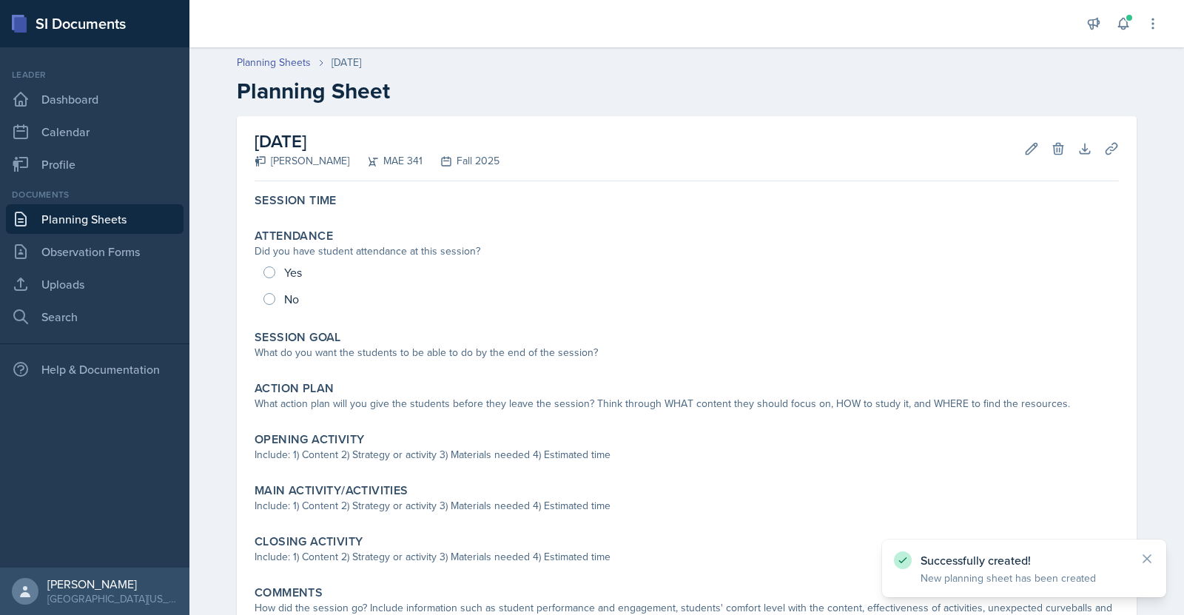
click at [110, 215] on link "Planning Sheets" at bounding box center [95, 219] width 178 height 30
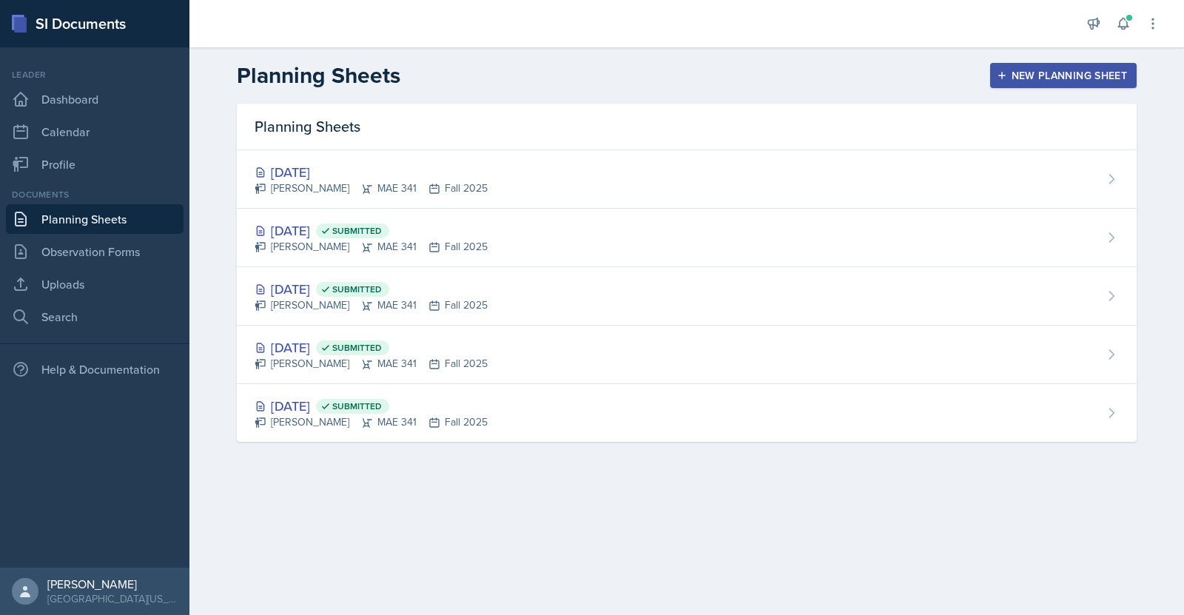
click at [1033, 75] on div "New Planning Sheet" at bounding box center [1063, 76] width 127 height 12
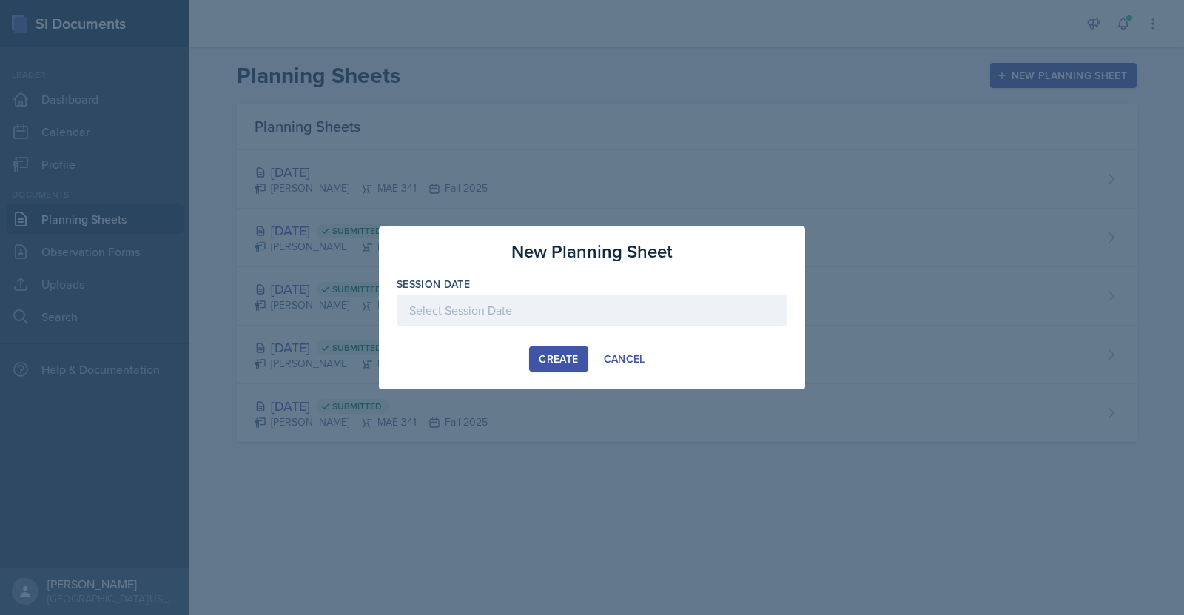
click at [546, 301] on div at bounding box center [592, 310] width 391 height 31
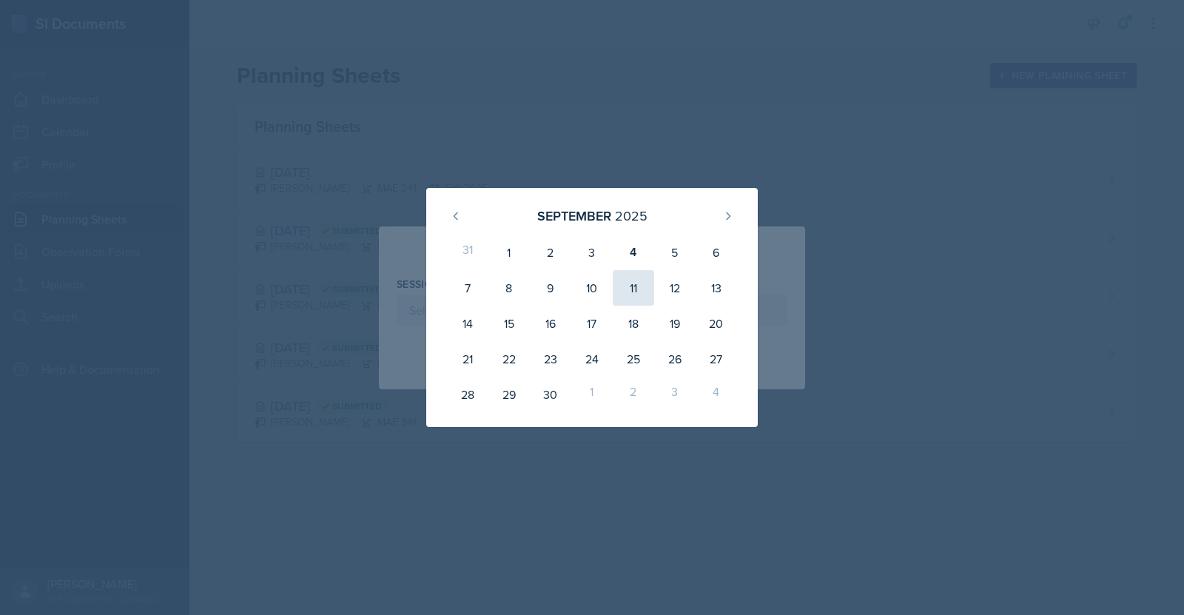
click at [618, 289] on div "11" at bounding box center [633, 288] width 41 height 36
type input "[DATE]"
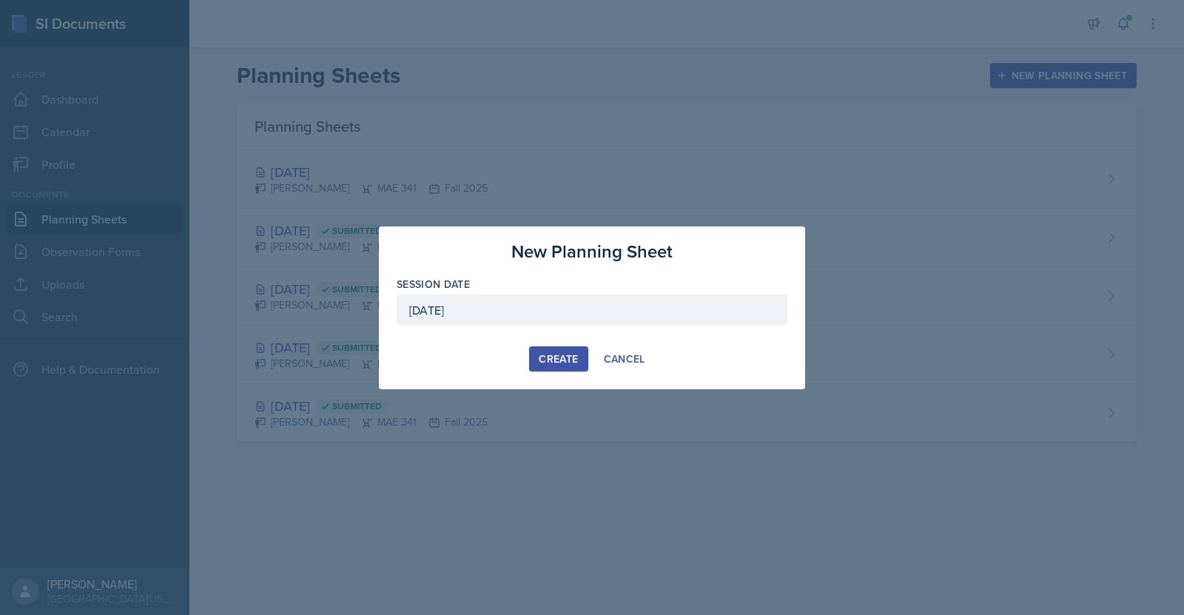
click at [566, 353] on div "Create" at bounding box center [558, 359] width 39 height 12
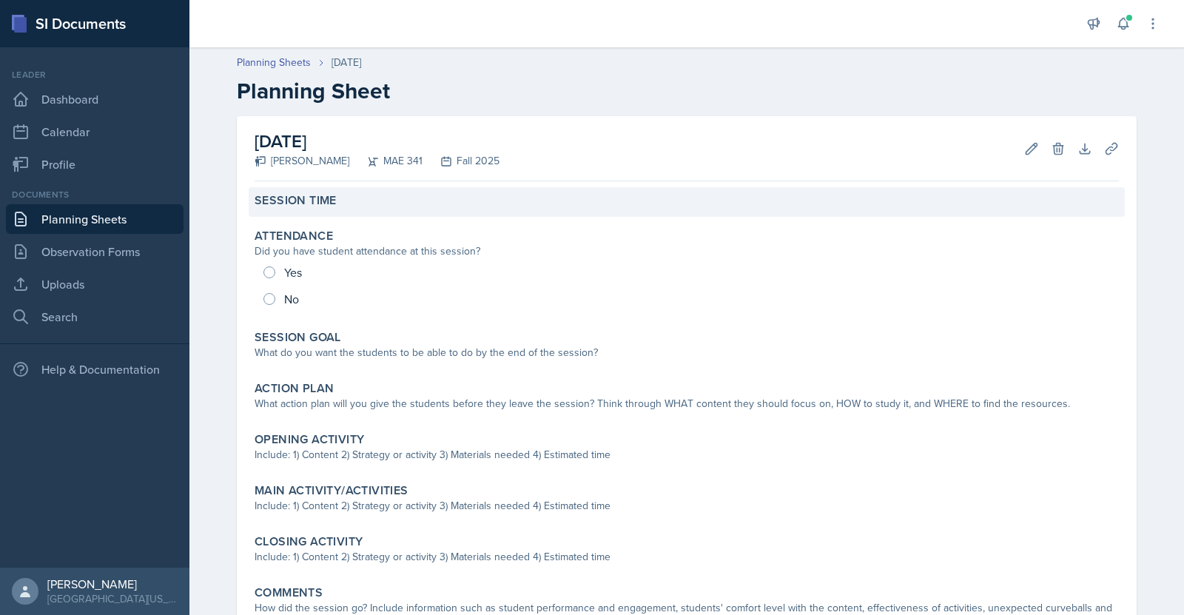
click at [324, 212] on div "Session Time" at bounding box center [687, 202] width 876 height 30
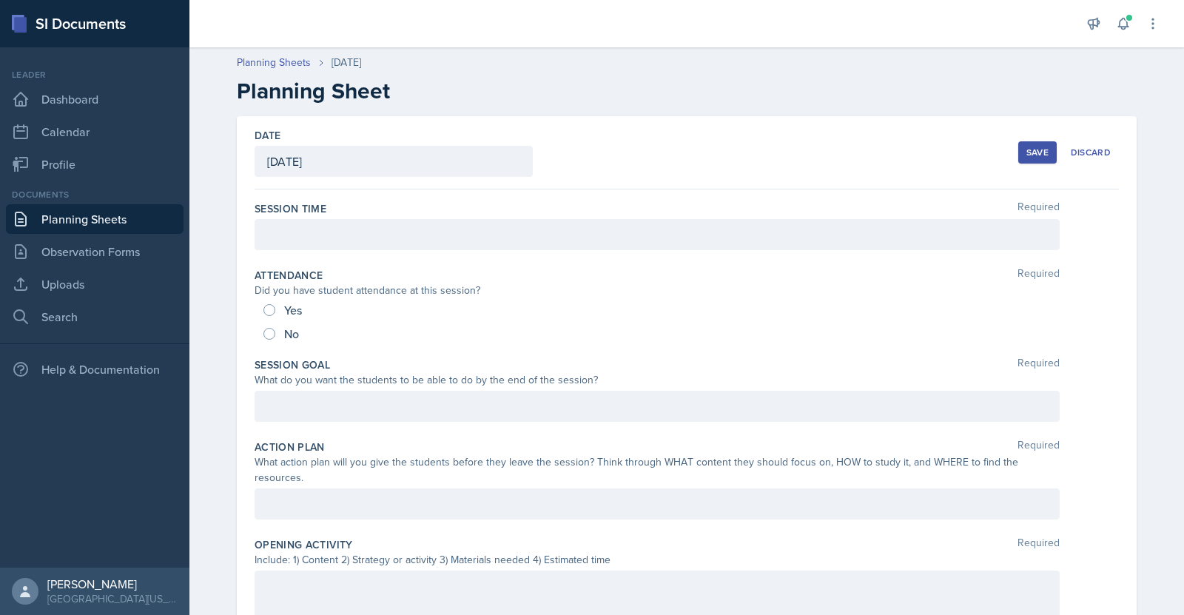
click at [295, 232] on div at bounding box center [657, 234] width 805 height 31
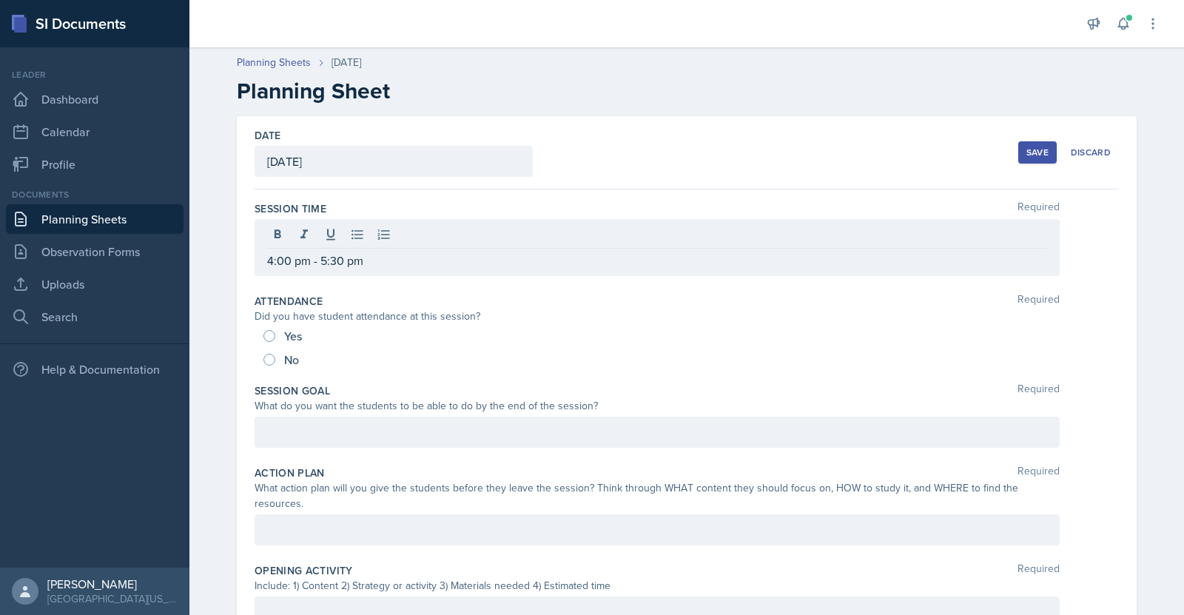
click at [1027, 150] on div "Save" at bounding box center [1038, 153] width 22 height 12
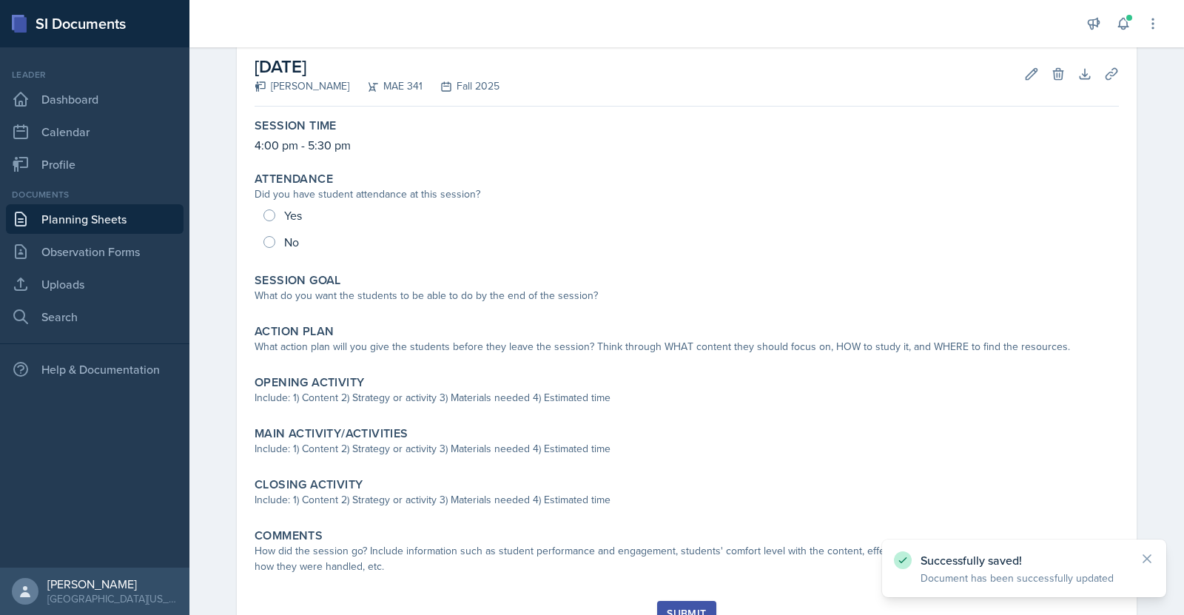
scroll to position [139, 0]
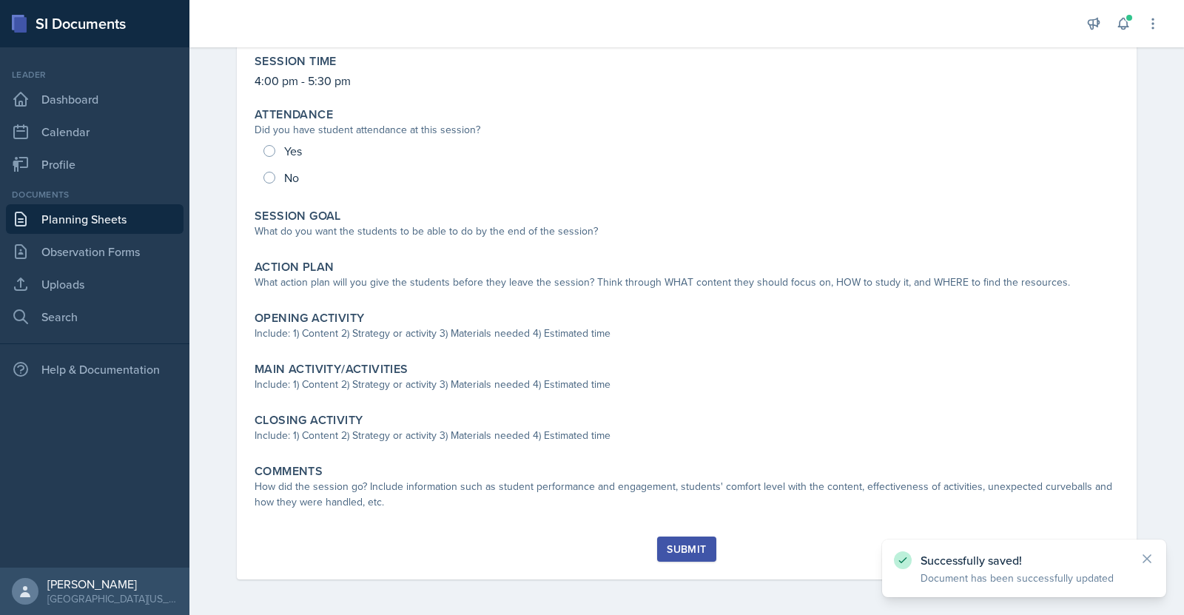
click at [108, 210] on link "Planning Sheets" at bounding box center [95, 219] width 178 height 30
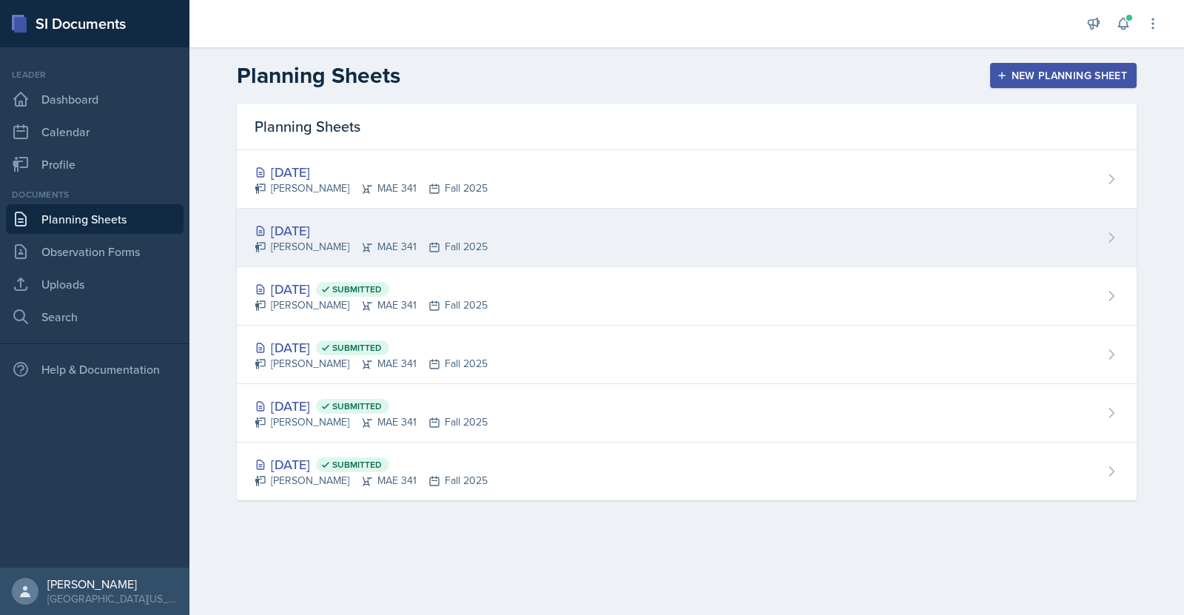
click at [532, 245] on div "[DATE] [PERSON_NAME] MAE 341 Fall 2025" at bounding box center [687, 238] width 900 height 58
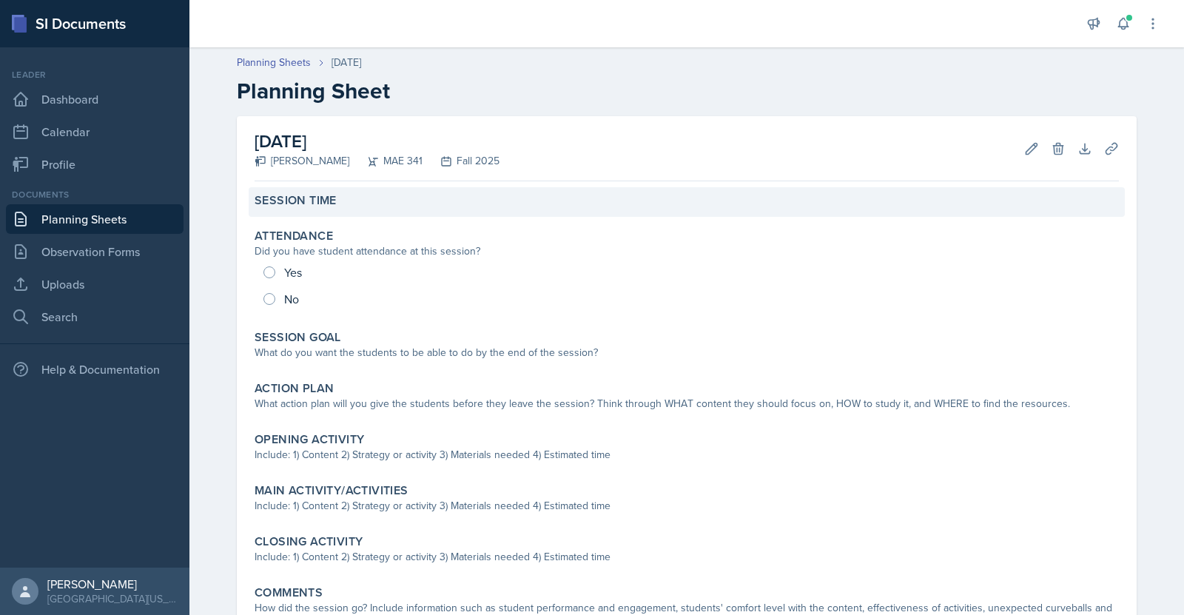
click at [320, 197] on label "Session Time" at bounding box center [296, 200] width 82 height 15
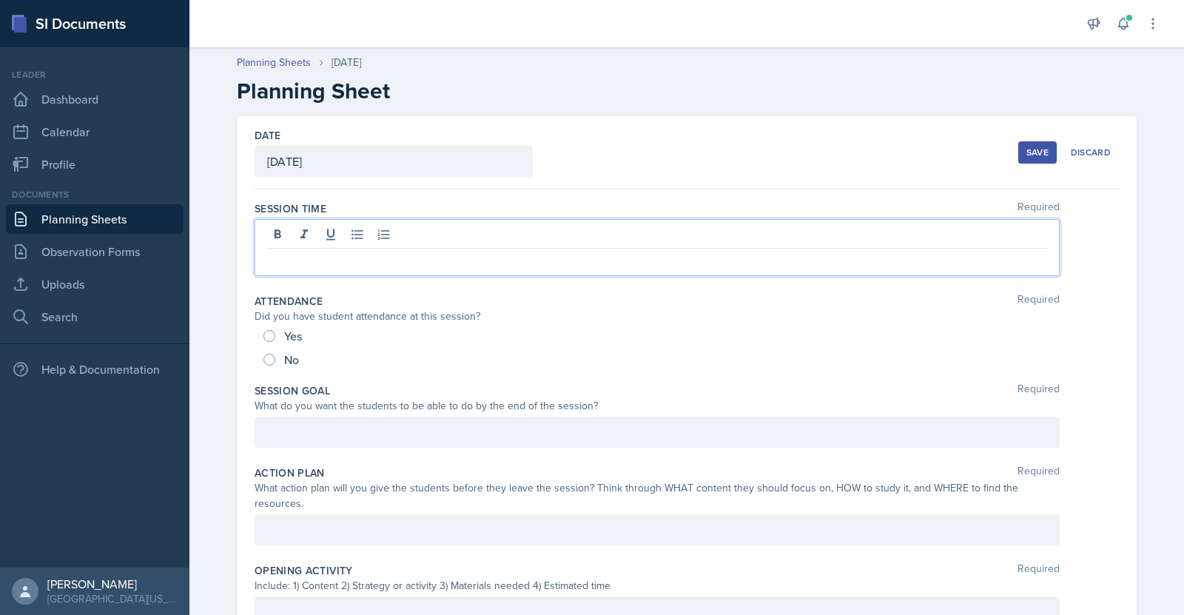
click at [380, 241] on div at bounding box center [657, 247] width 805 height 57
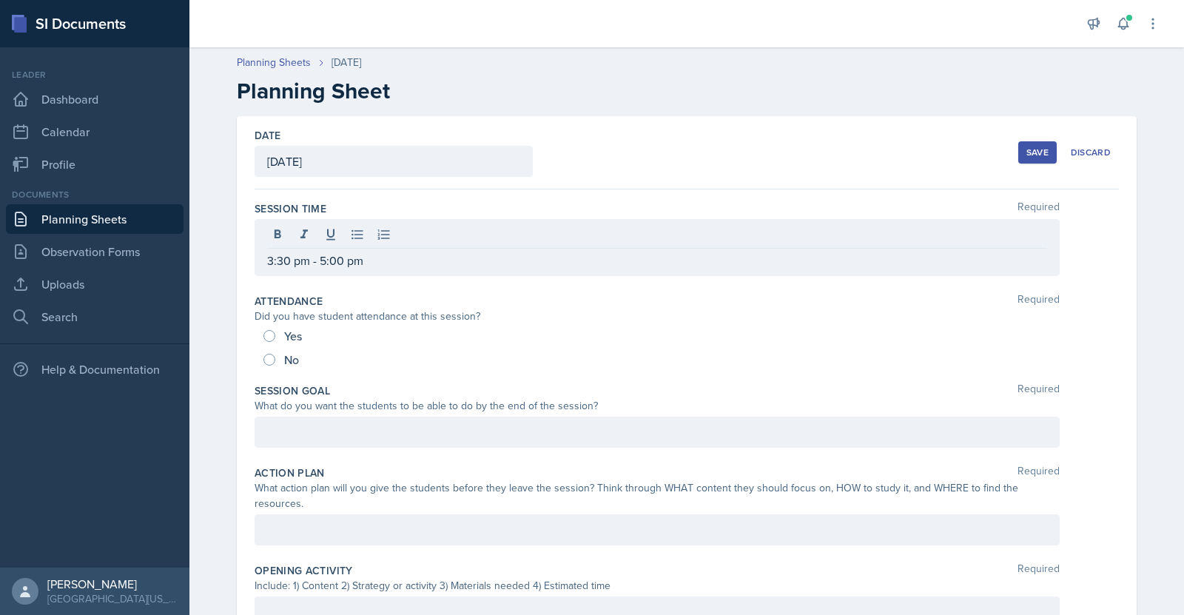
click at [1027, 154] on div "Save" at bounding box center [1038, 153] width 22 height 12
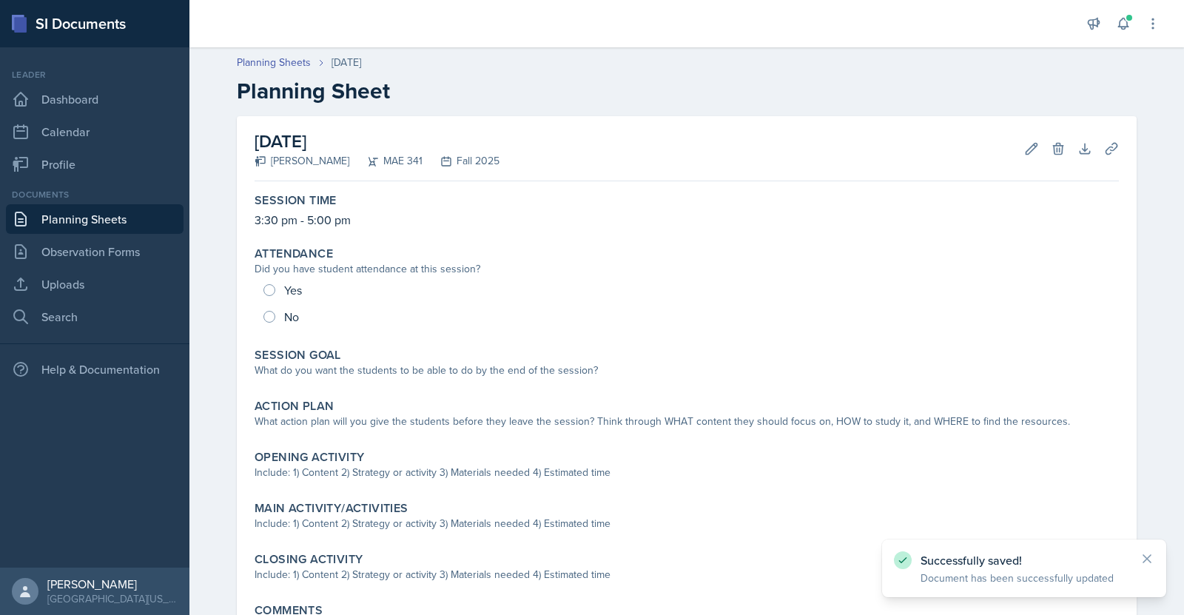
scroll to position [139, 0]
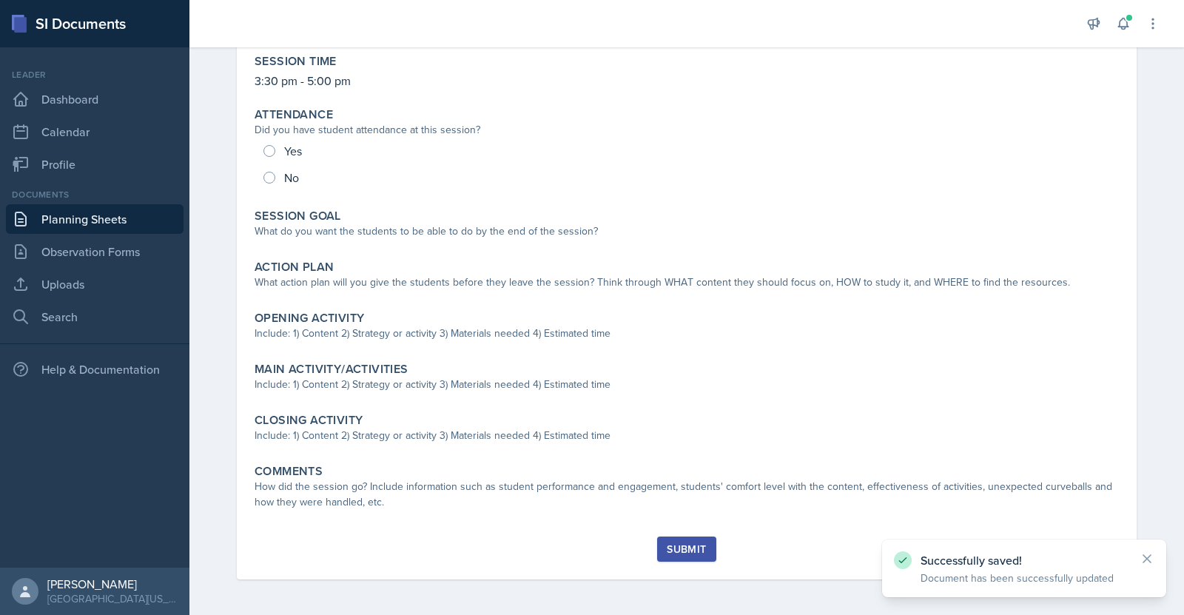
click at [106, 214] on link "Planning Sheets" at bounding box center [95, 219] width 178 height 30
